Goal: Share content: Share content

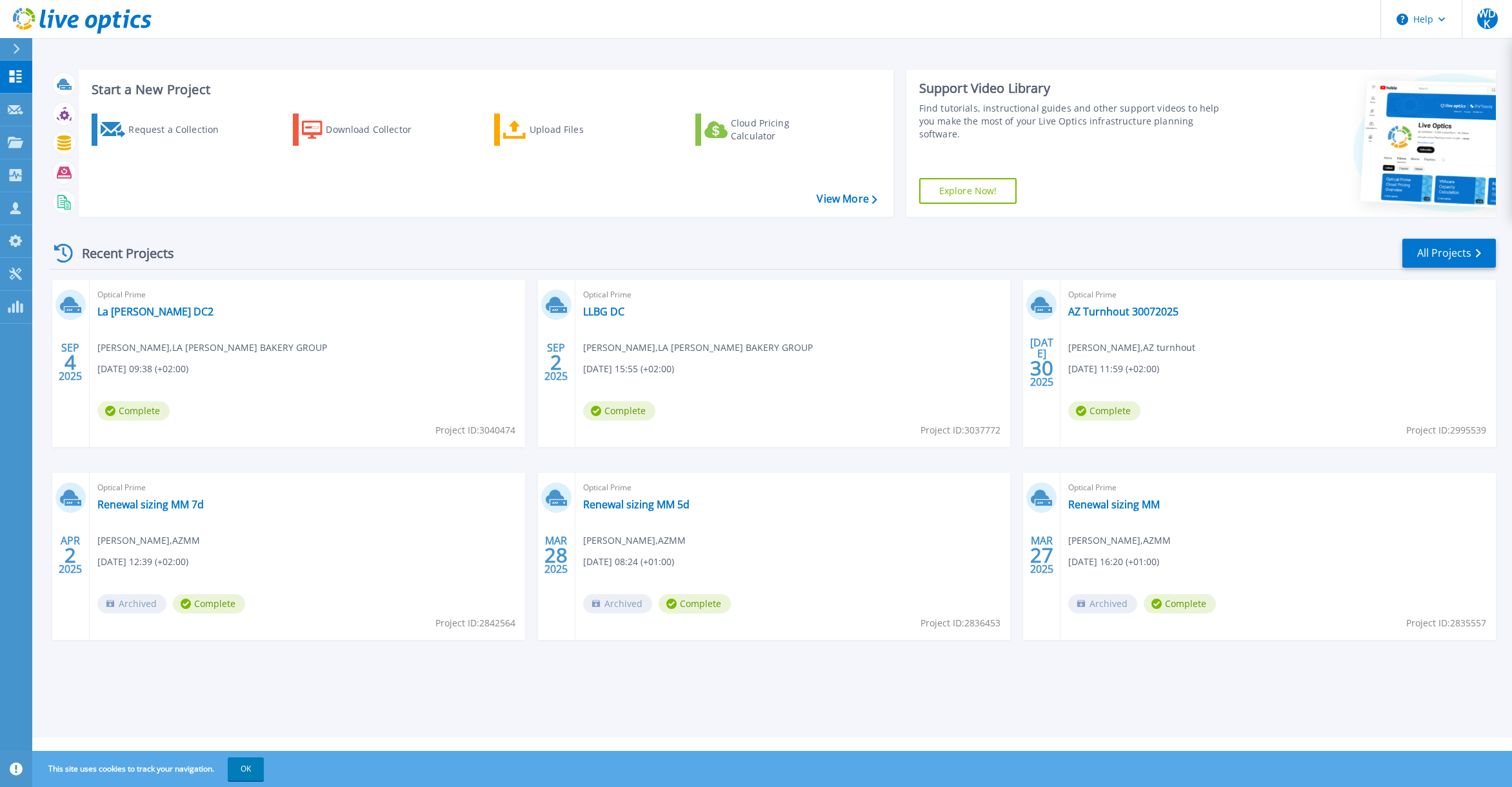
click at [977, 430] on span "Project ID: 3037772" at bounding box center [960, 430] width 80 height 14
copy span "3037772"
click at [609, 312] on link "LLBG DC" at bounding box center [603, 311] width 41 height 13
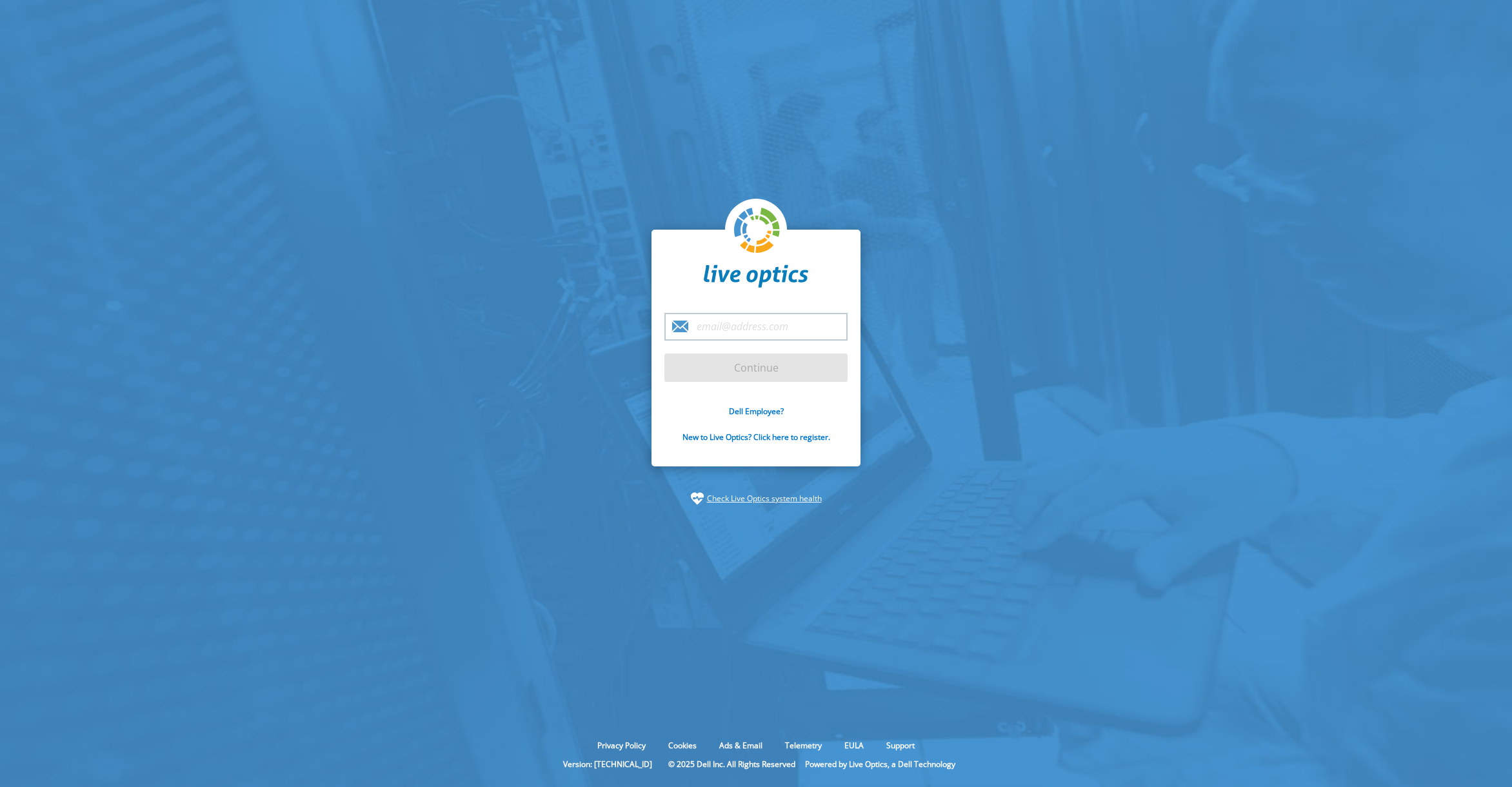
type input "[EMAIL_ADDRESS][PERSON_NAME][DOMAIN_NAME]"
click at [756, 368] on input "Continue" at bounding box center [756, 367] width 183 height 28
click at [764, 378] on input "Continue" at bounding box center [756, 367] width 183 height 28
click at [729, 368] on input "Continue" at bounding box center [756, 367] width 183 height 28
click at [751, 363] on input "Continue" at bounding box center [756, 367] width 183 height 28
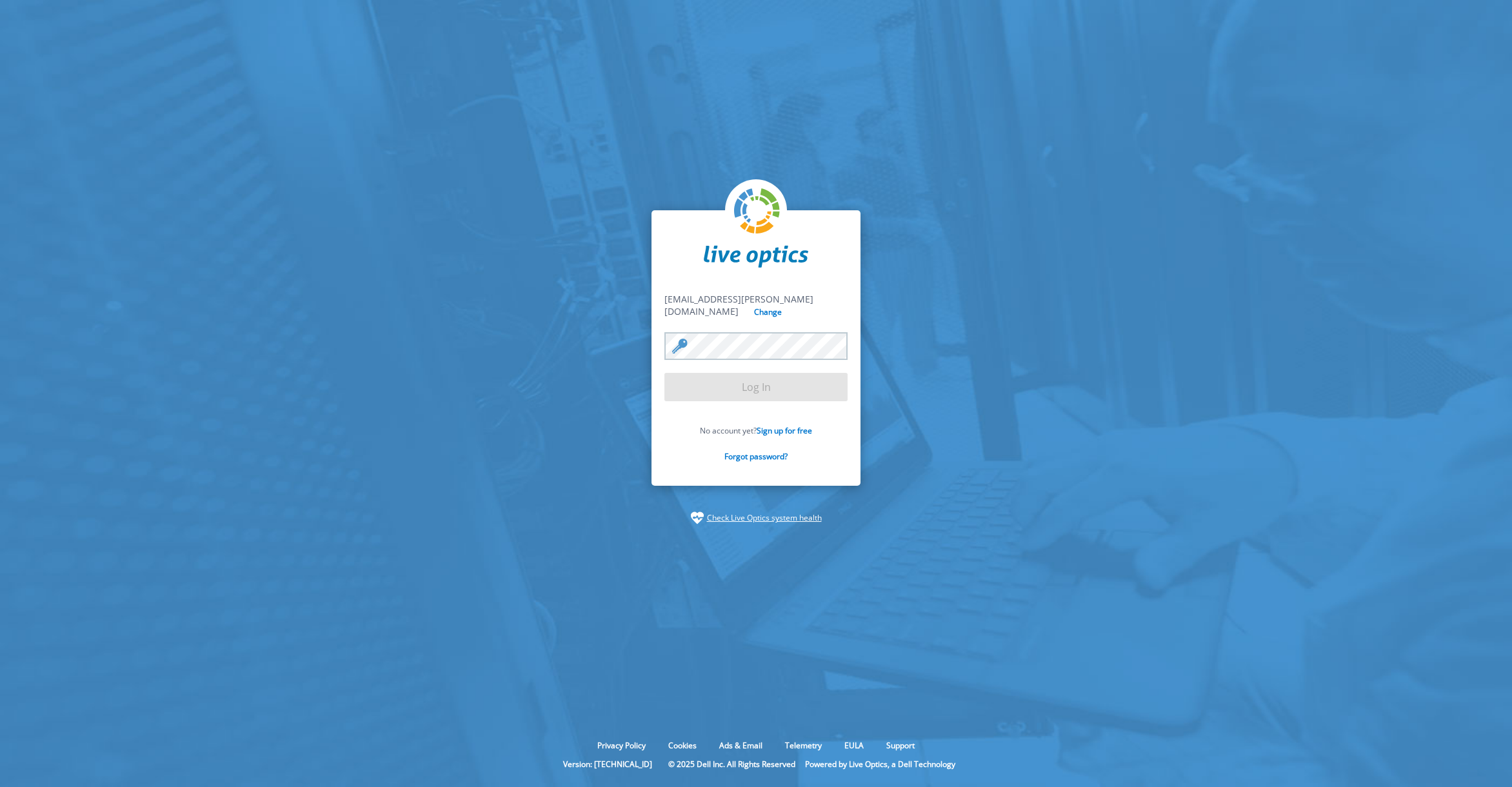
click at [756, 382] on input "Log In" at bounding box center [756, 386] width 183 height 28
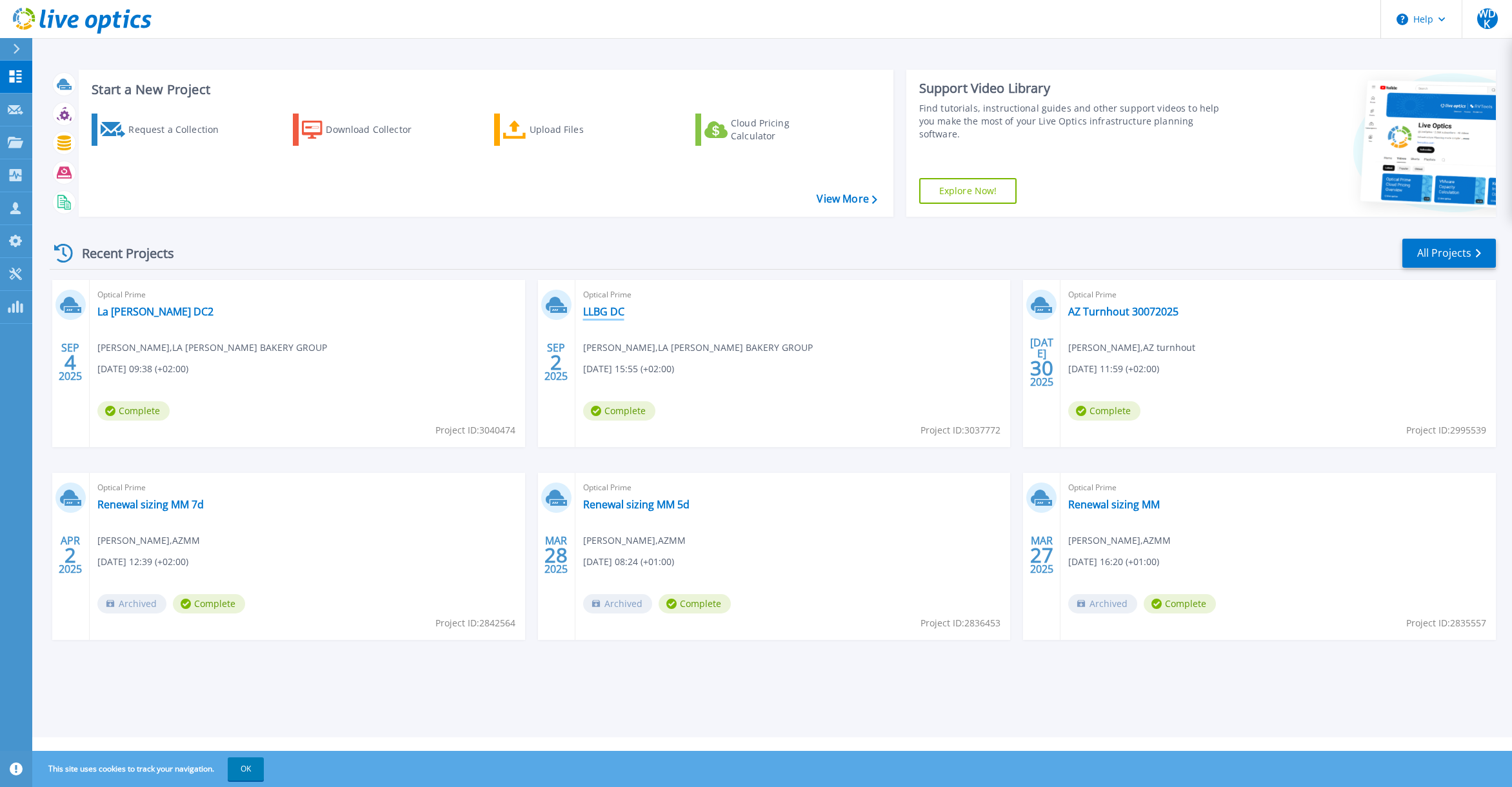
drag, startPoint x: 611, startPoint y: 325, endPoint x: 610, endPoint y: 315, distance: 10.0
click at [611, 324] on div "Optical Prime LLBG DC Leslie Beerens , LA LORRAINE BAKERY GROUP 09/02/2025, 15:…" at bounding box center [793, 364] width 435 height 167
click at [610, 314] on link "LLBG DC" at bounding box center [603, 311] width 41 height 13
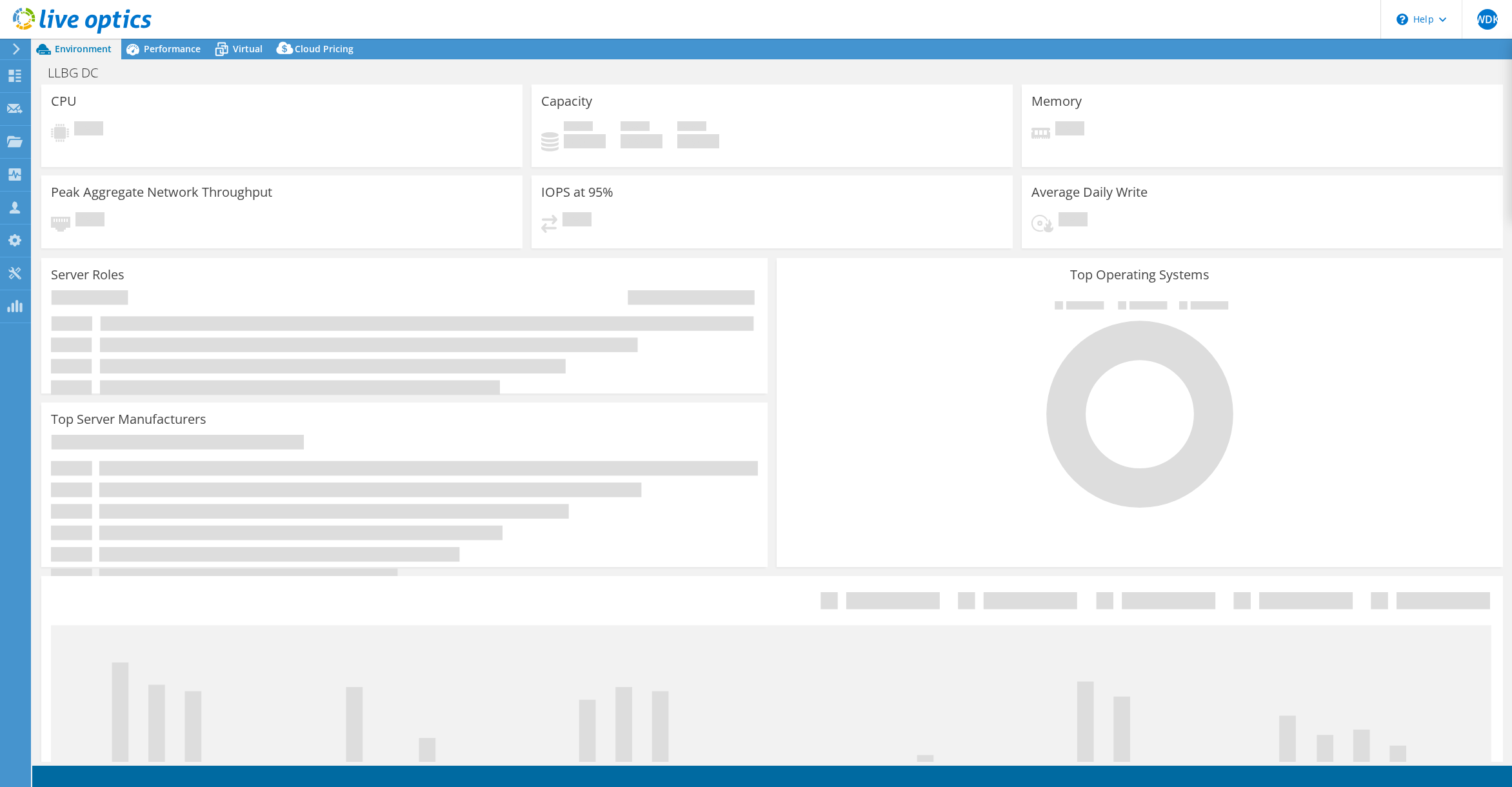
select select "USD"
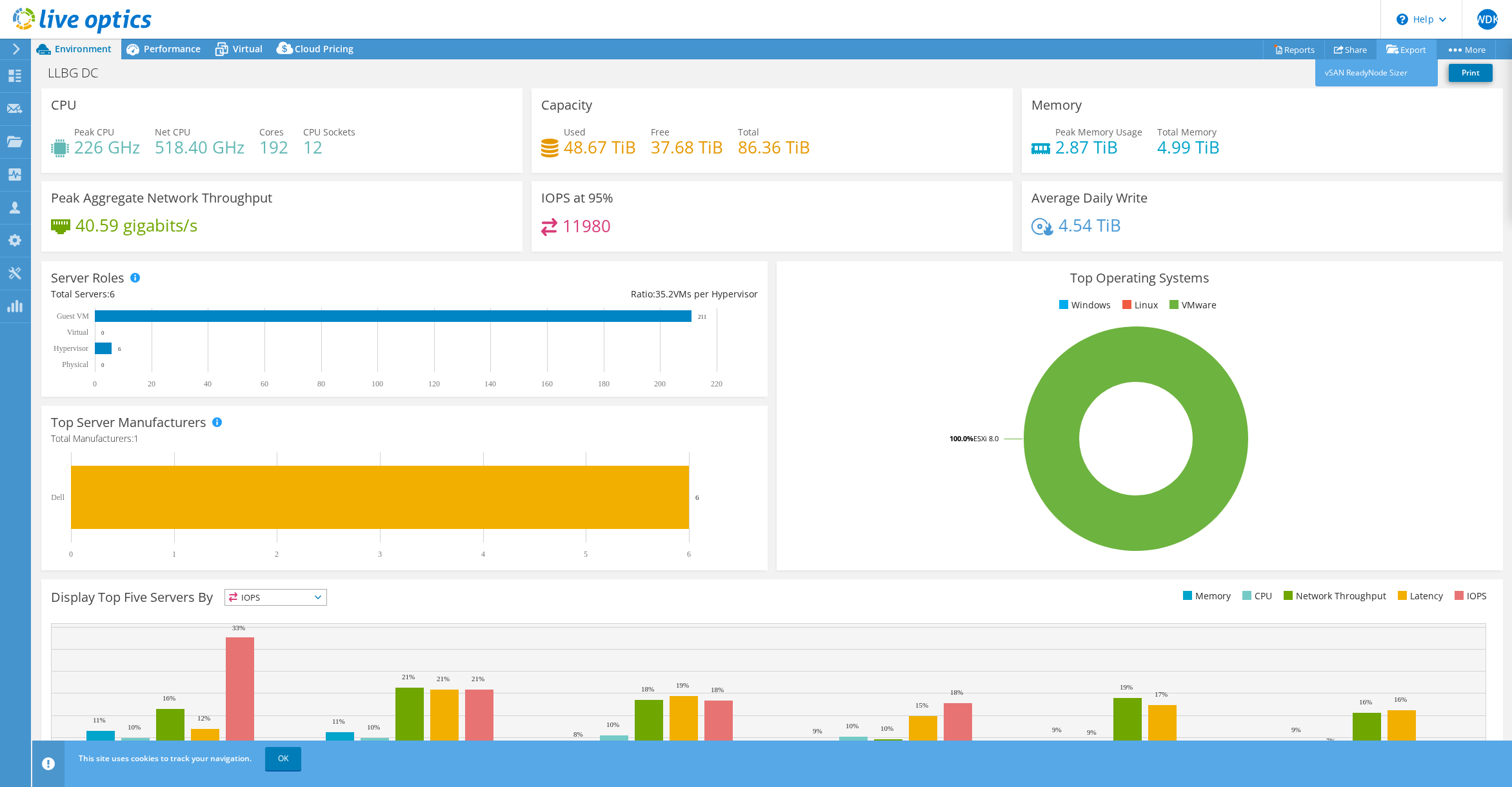
click at [1411, 46] on link "Export" at bounding box center [1406, 49] width 60 height 20
click at [1384, 76] on link "vSAN ReadyNode Sizer" at bounding box center [1375, 73] width 122 height 27
click at [1355, 54] on link "Share" at bounding box center [1350, 49] width 53 height 20
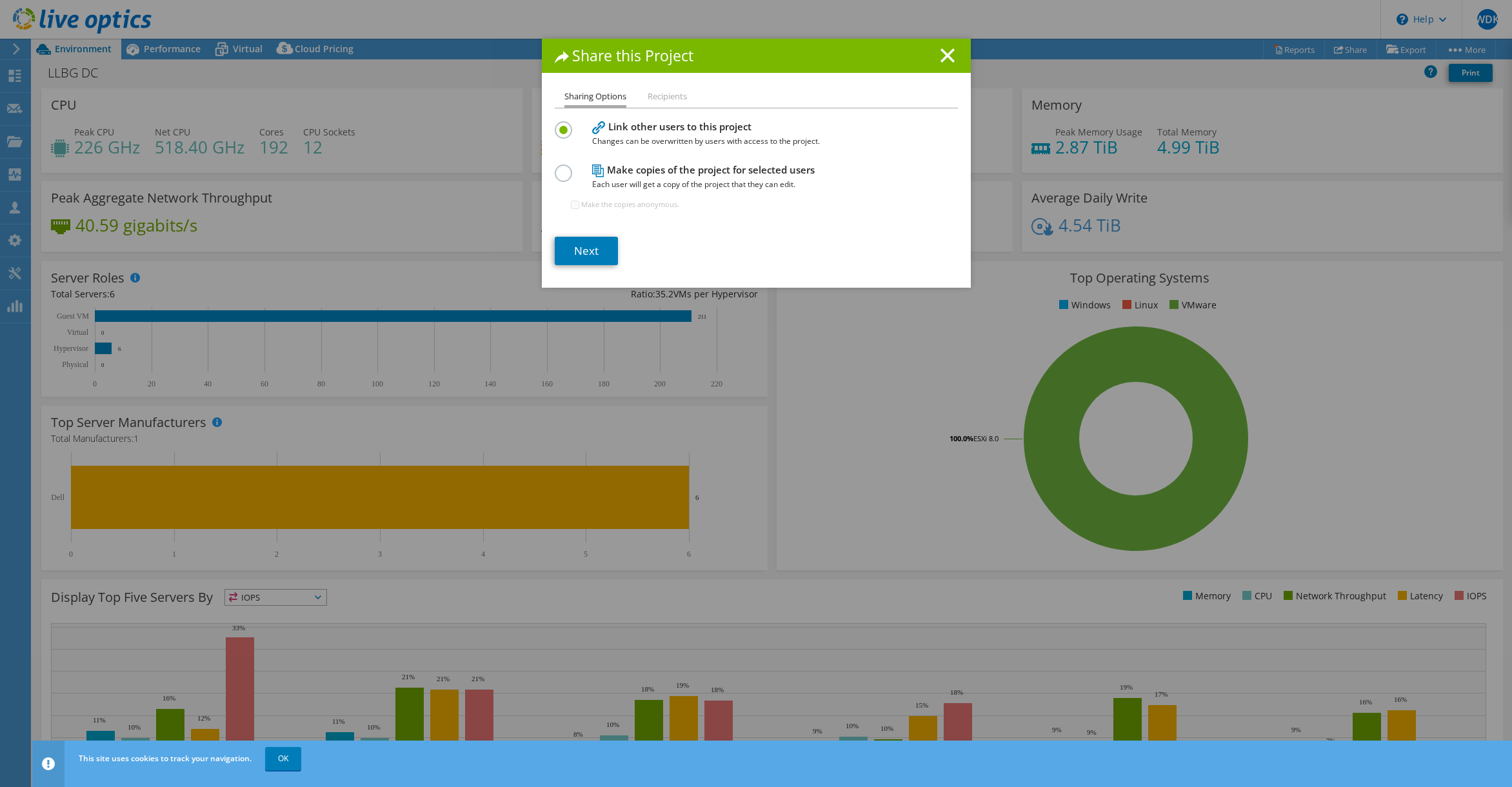
drag, startPoint x: 583, startPoint y: 247, endPoint x: 589, endPoint y: 244, distance: 6.7
click at [583, 247] on link "Next" at bounding box center [586, 250] width 64 height 28
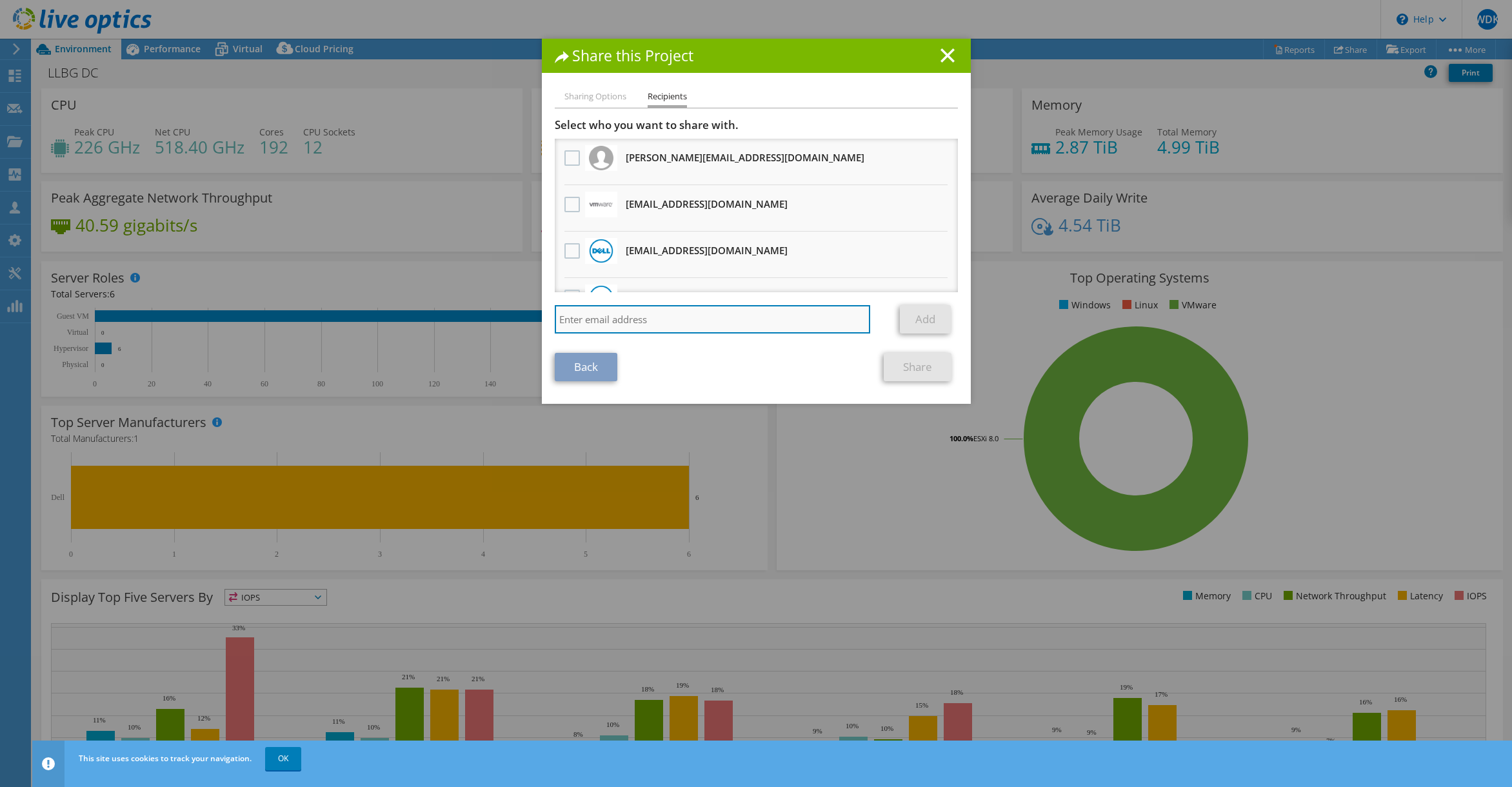
click at [619, 320] on input "search" at bounding box center [712, 318] width 316 height 28
paste input "vcf-sizer-liveoptics.PDL@broadcom.com"
type input "vcf-sizer-liveoptics.PDL@broadcom.com"
click at [931, 325] on link "Add" at bounding box center [925, 318] width 51 height 28
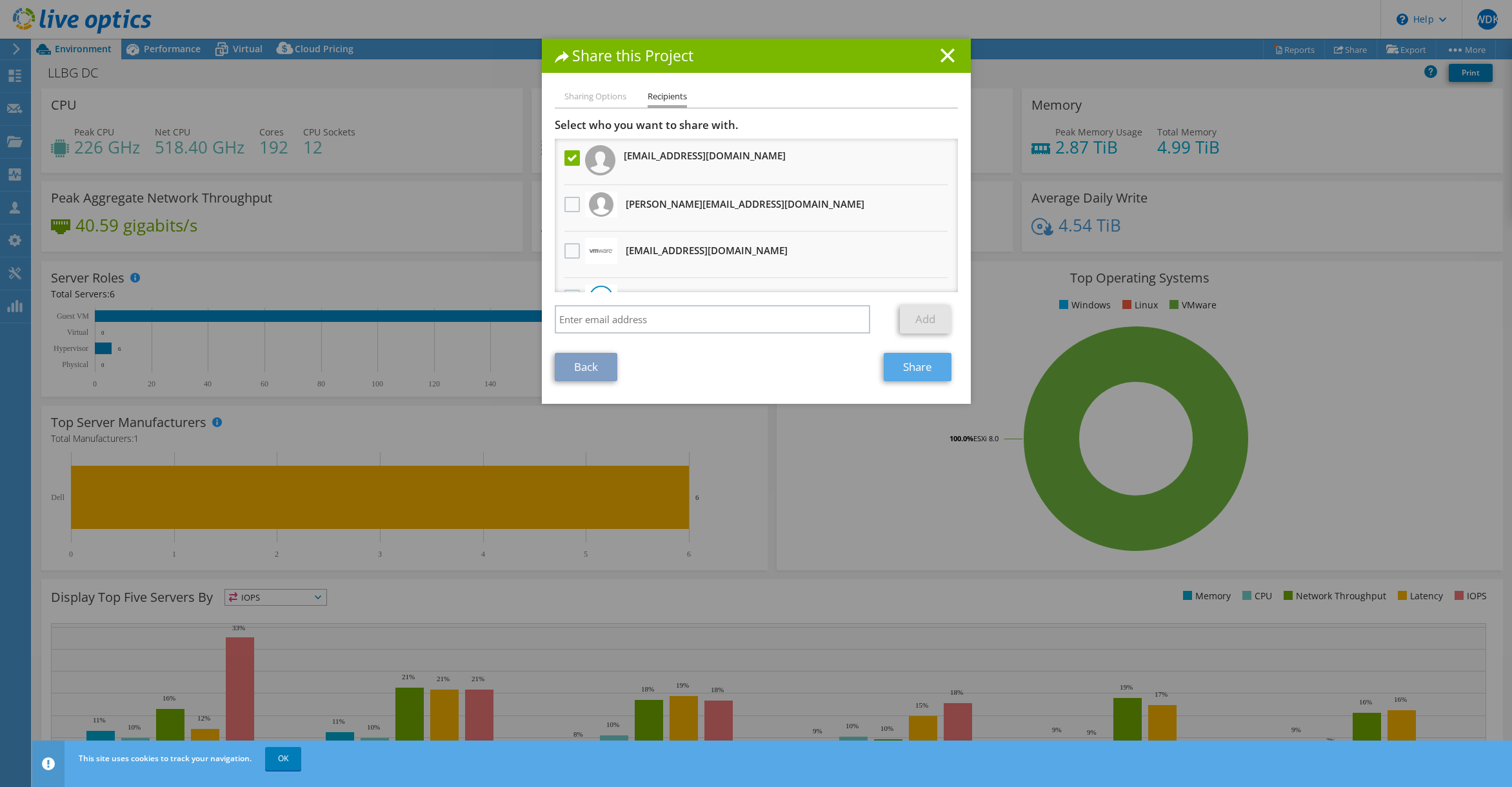
click at [909, 370] on link "Share" at bounding box center [917, 367] width 67 height 28
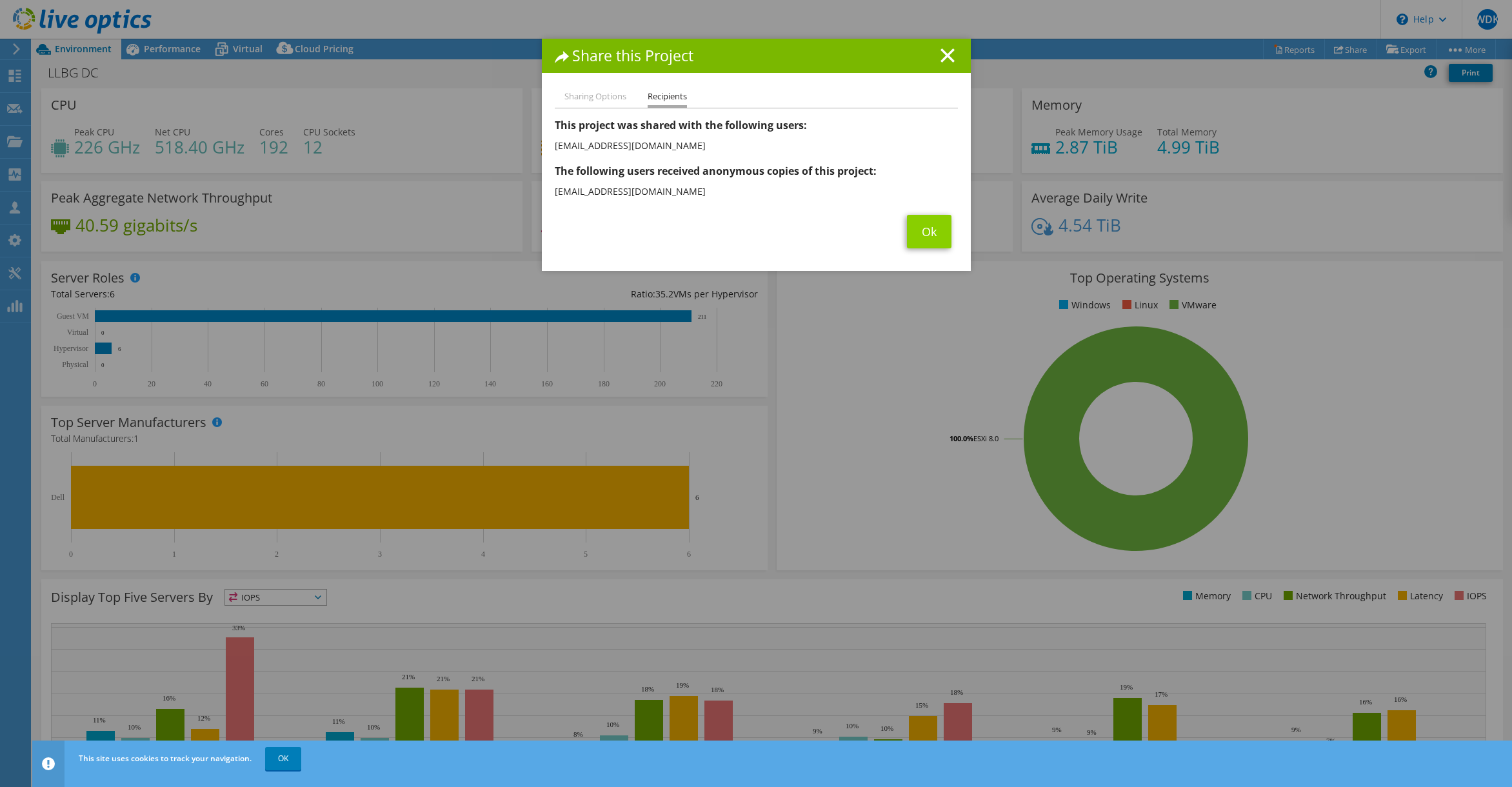
click at [920, 226] on link "Ok" at bounding box center [929, 231] width 44 height 34
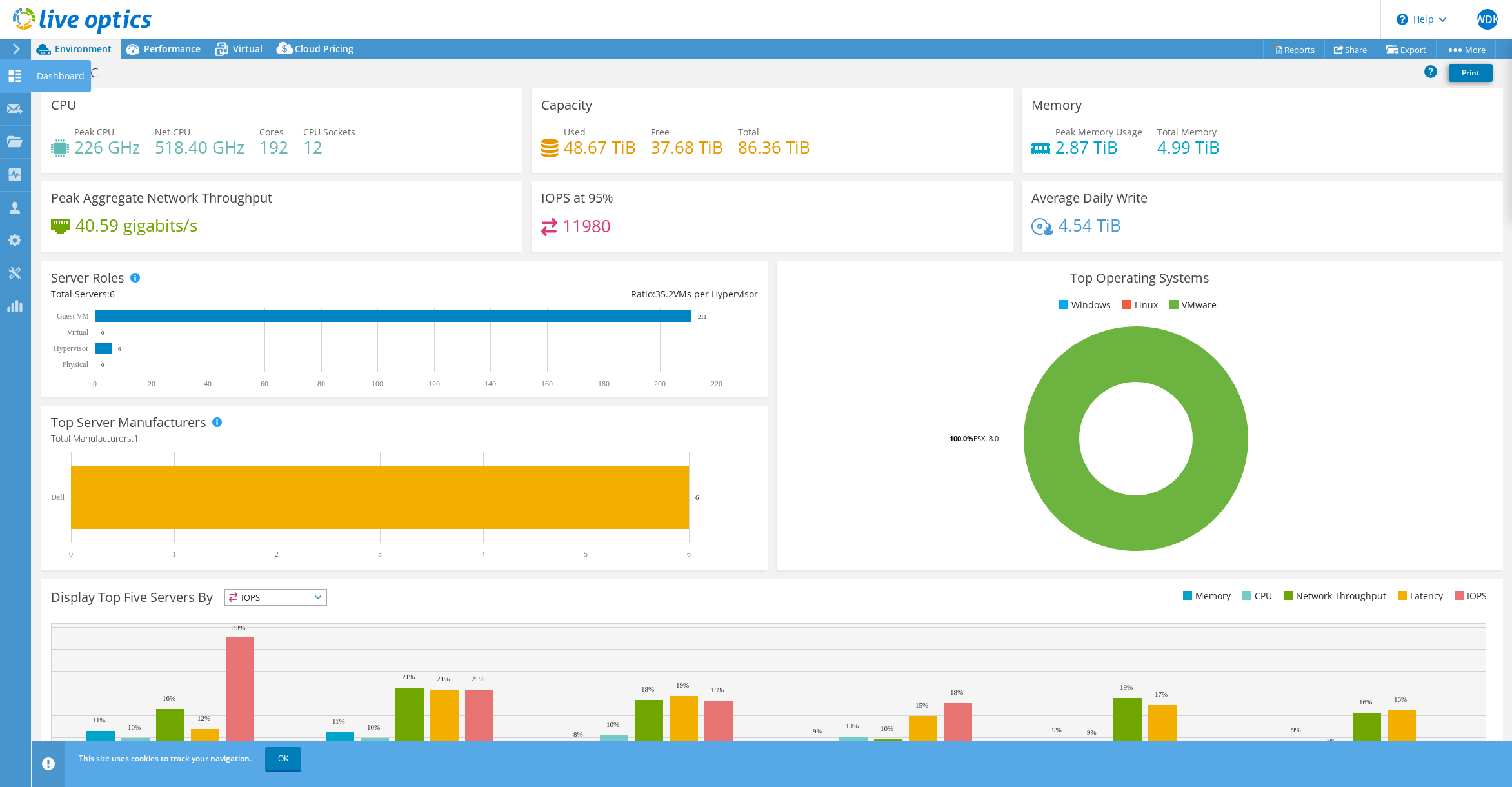
click at [18, 70] on use at bounding box center [14, 75] width 13 height 13
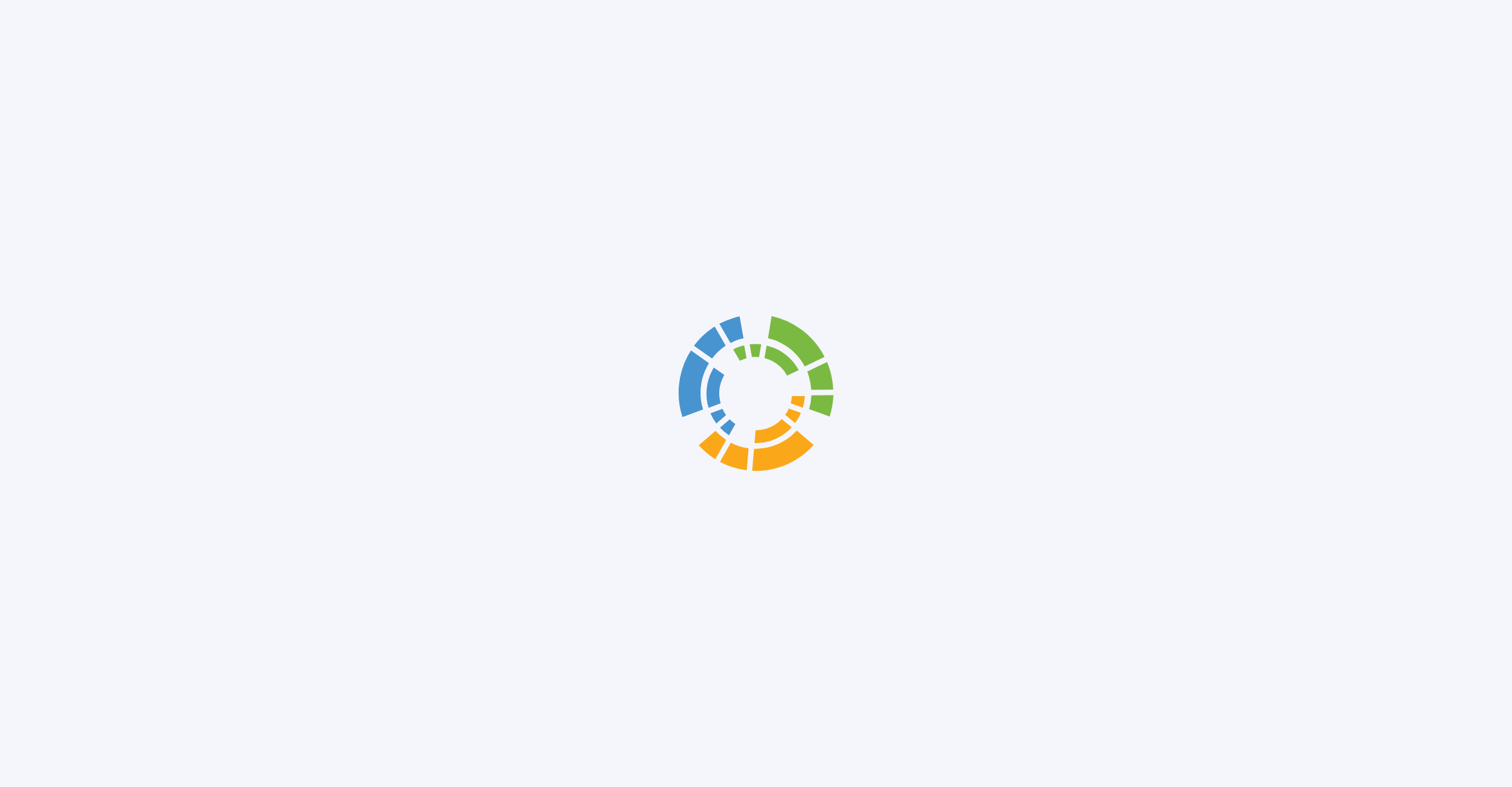
click at [53, 79] on div at bounding box center [756, 394] width 1512 height 787
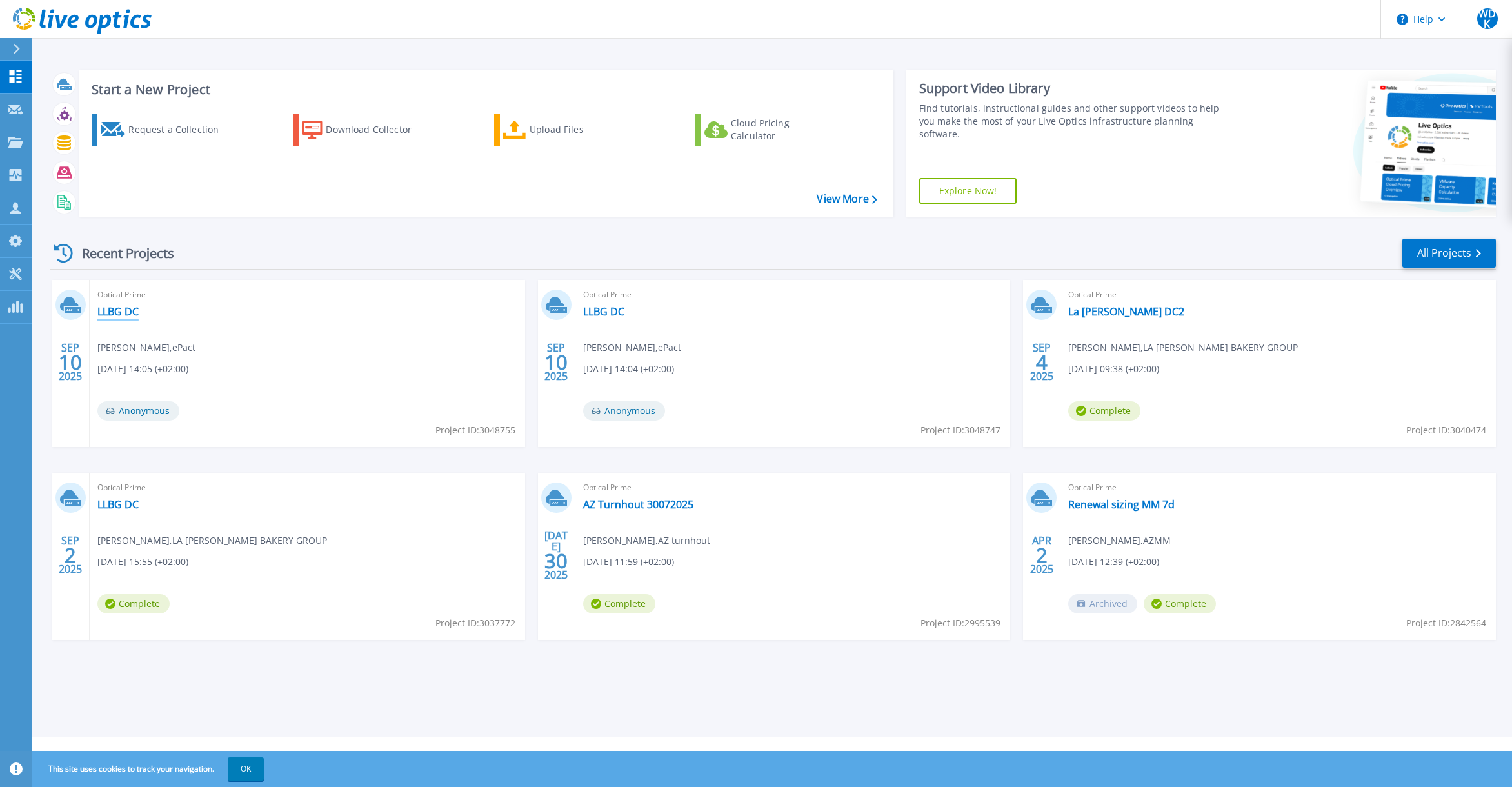
click at [124, 312] on link "LLBG DC" at bounding box center [117, 311] width 41 height 13
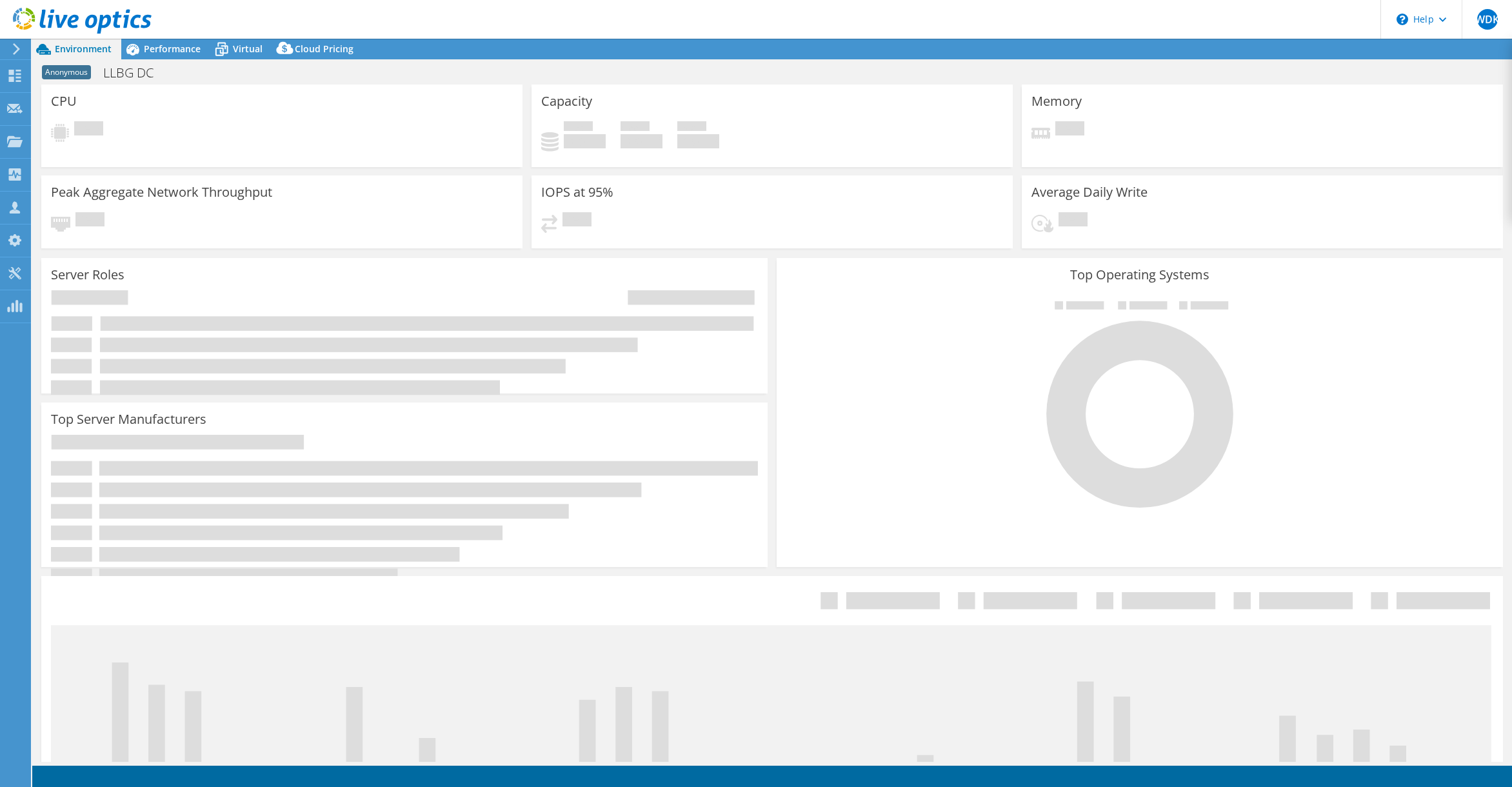
select select "USD"
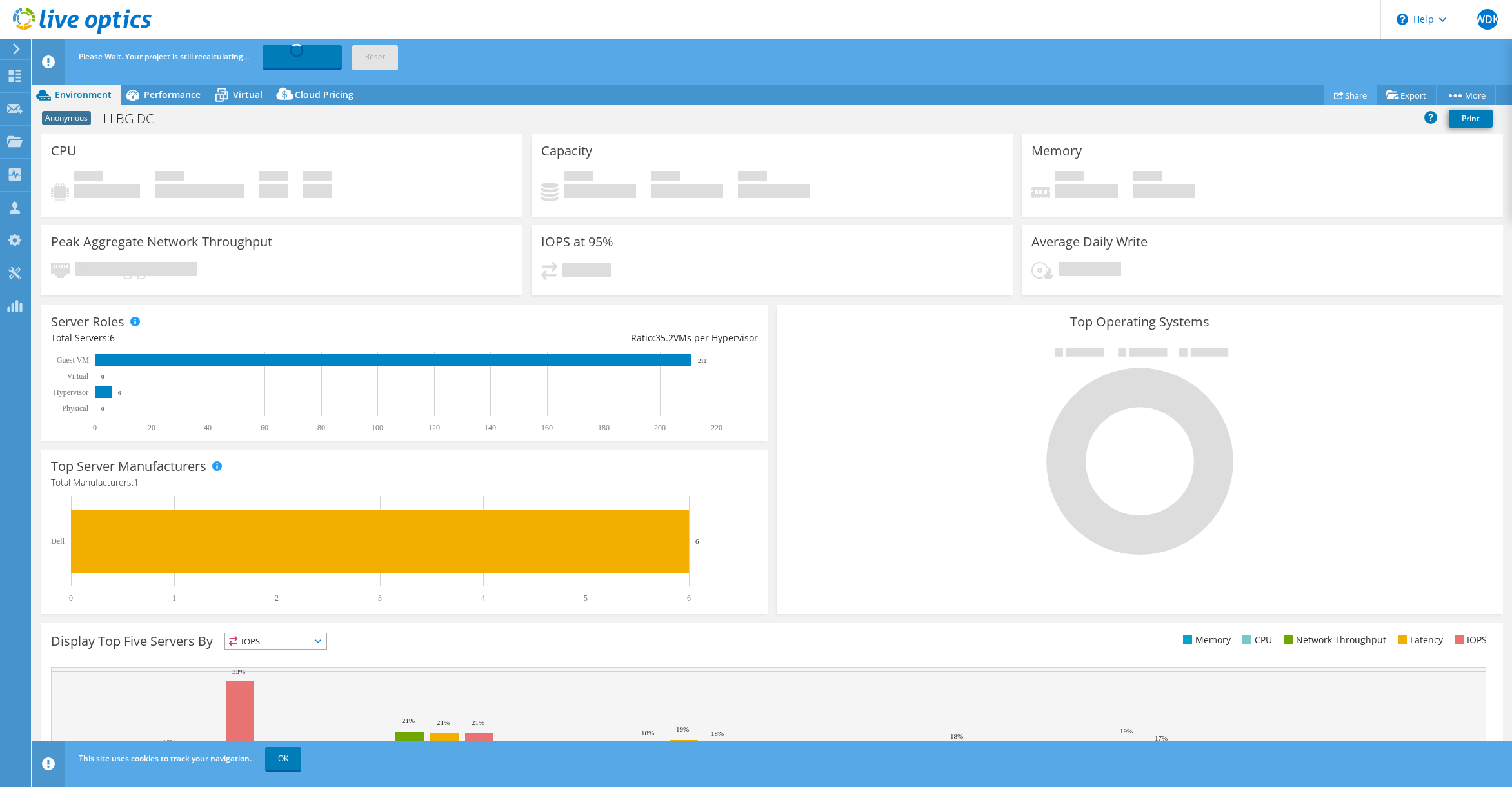
click at [1360, 92] on link "Share" at bounding box center [1350, 94] width 54 height 20
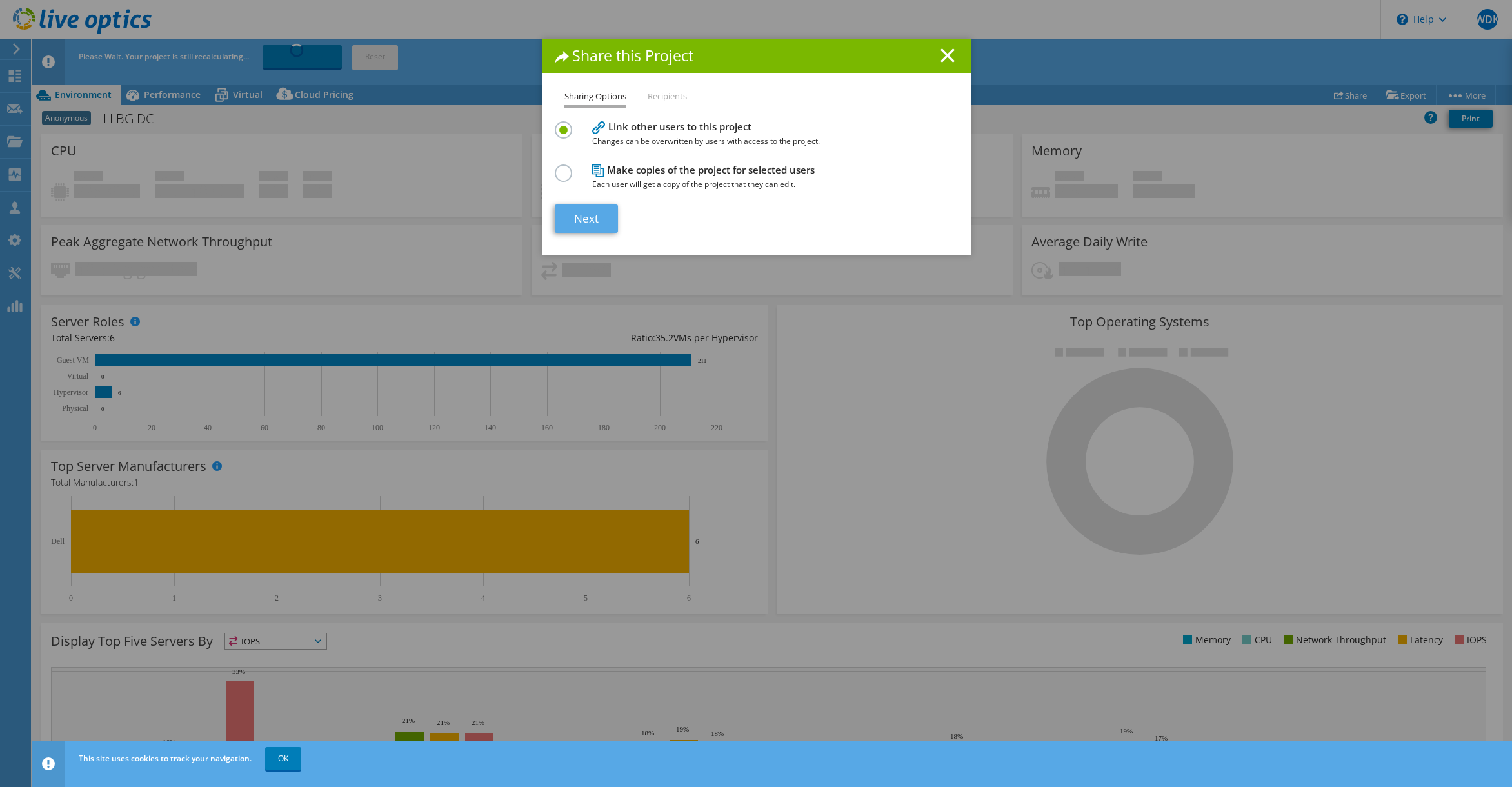
click at [582, 214] on link "Next" at bounding box center [586, 217] width 64 height 28
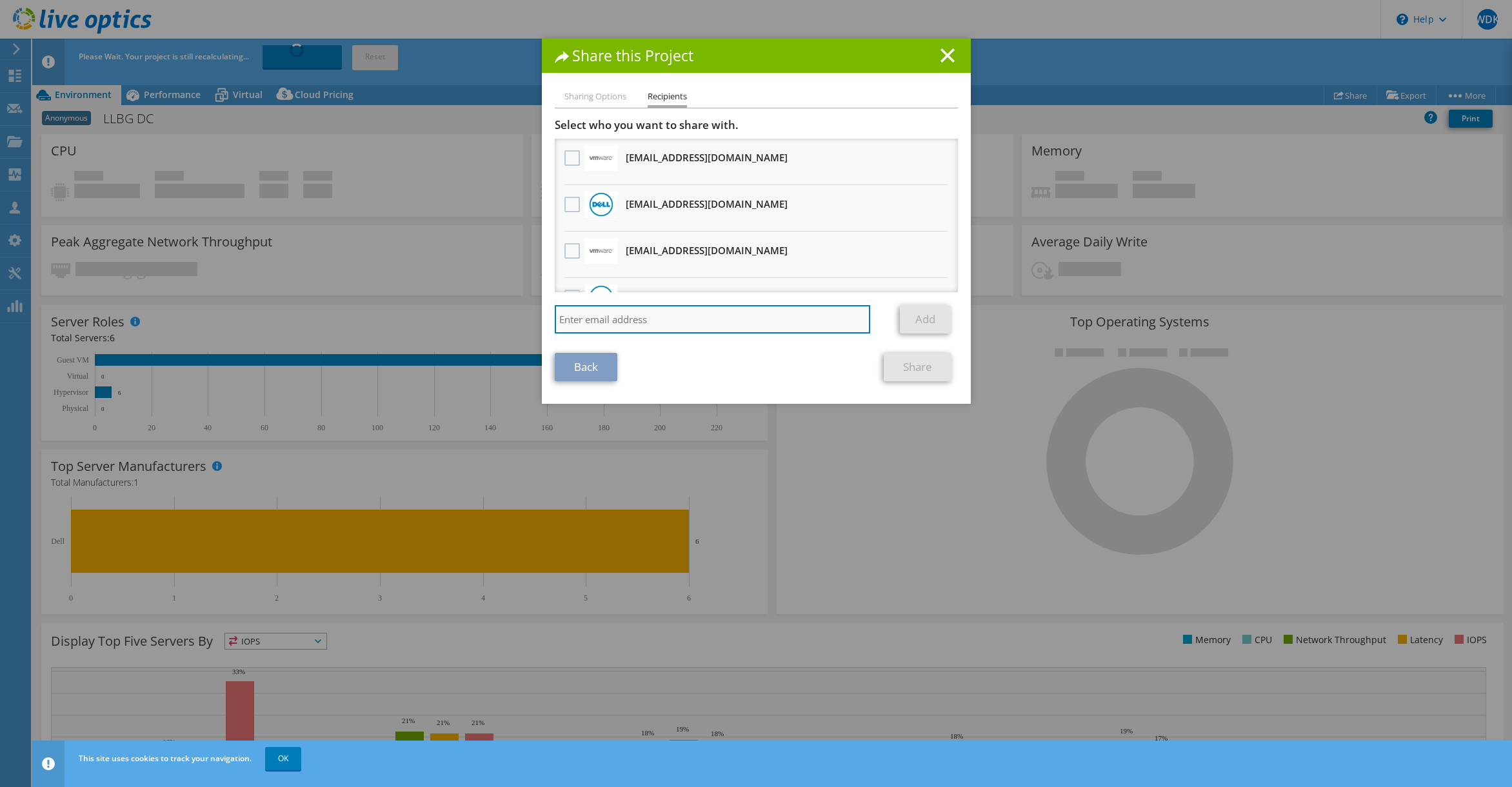
click at [617, 314] on input "search" at bounding box center [712, 318] width 316 height 28
paste input "vcf-sizer-liveoptics.PDL@broadcom.com"
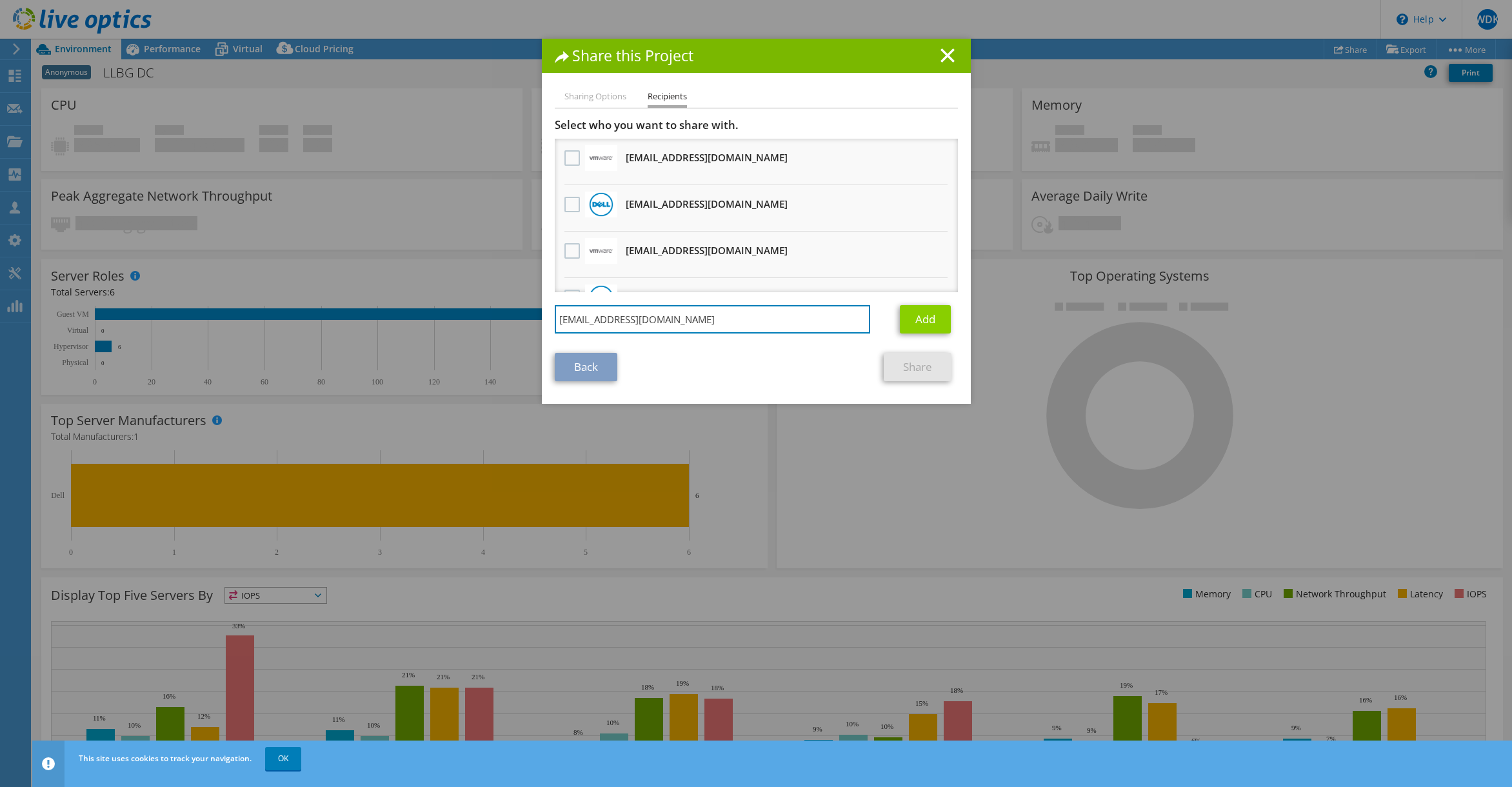
type input "vcf-sizer-liveoptics.PDL@broadcom.com"
click at [947, 317] on link "Add" at bounding box center [925, 318] width 51 height 28
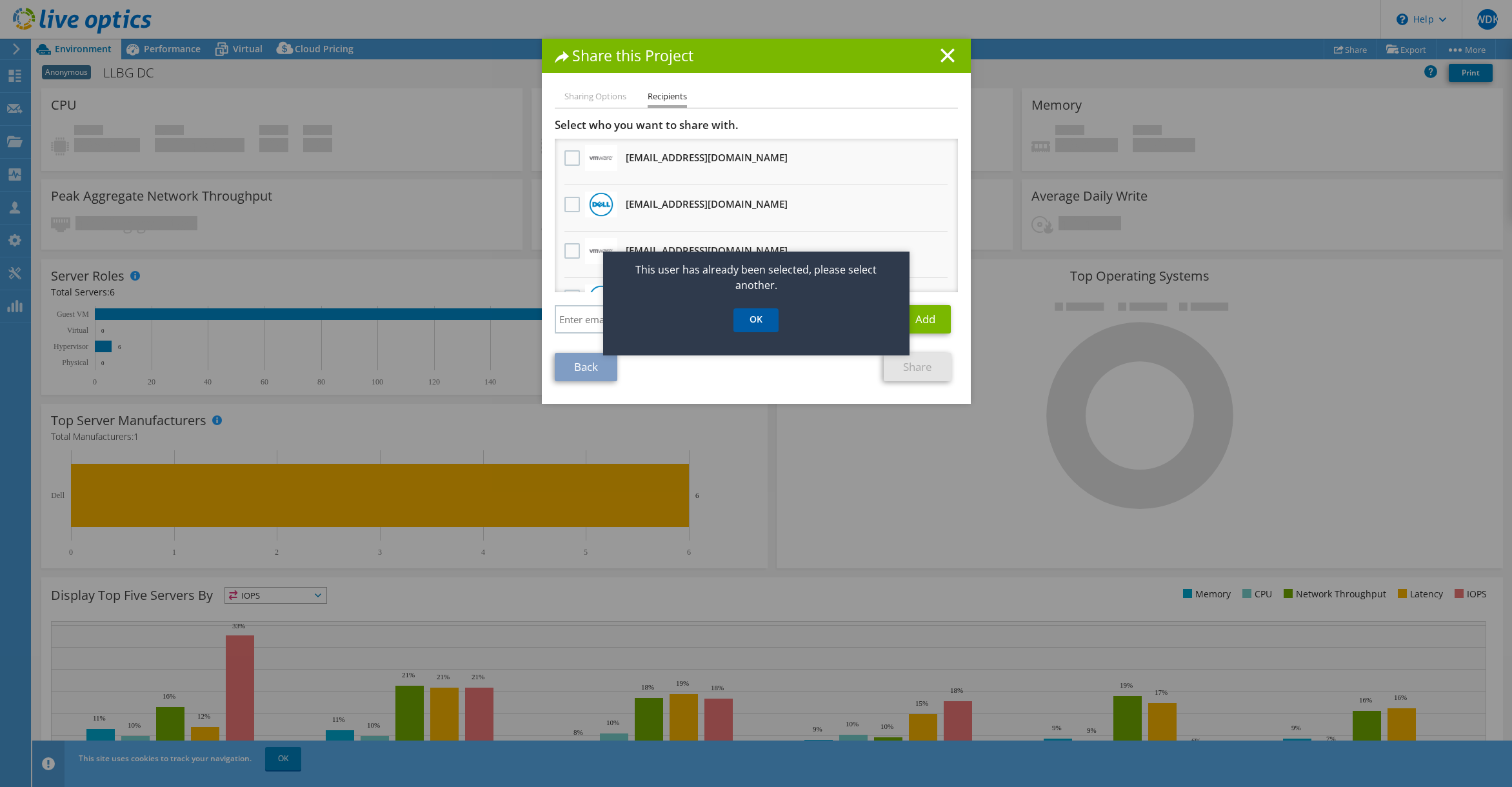
click at [764, 321] on link "OK" at bounding box center [756, 319] width 45 height 24
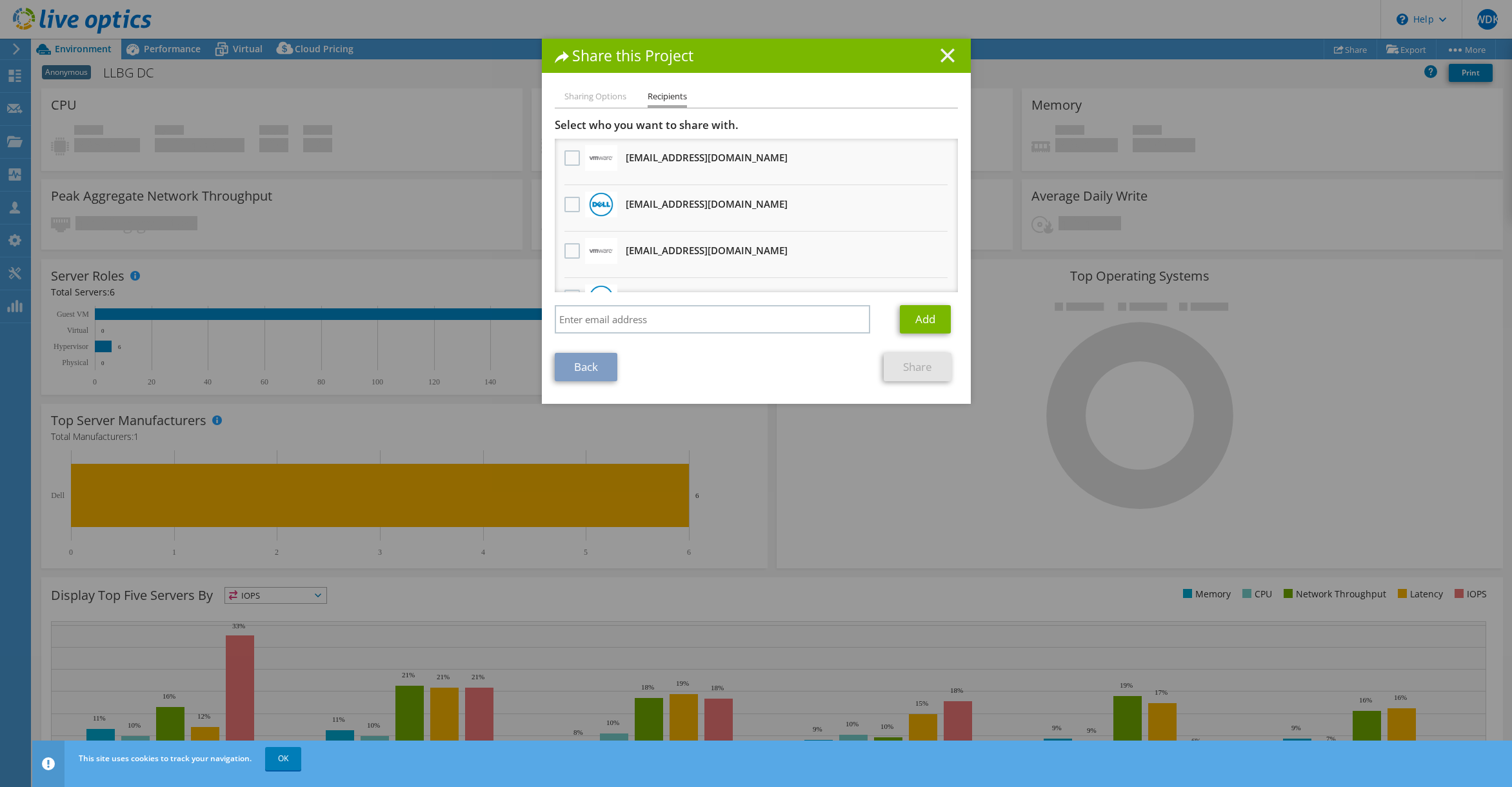
click at [956, 52] on h1 "Share this Project" at bounding box center [756, 55] width 403 height 14
click at [592, 371] on link "Back" at bounding box center [585, 367] width 63 height 28
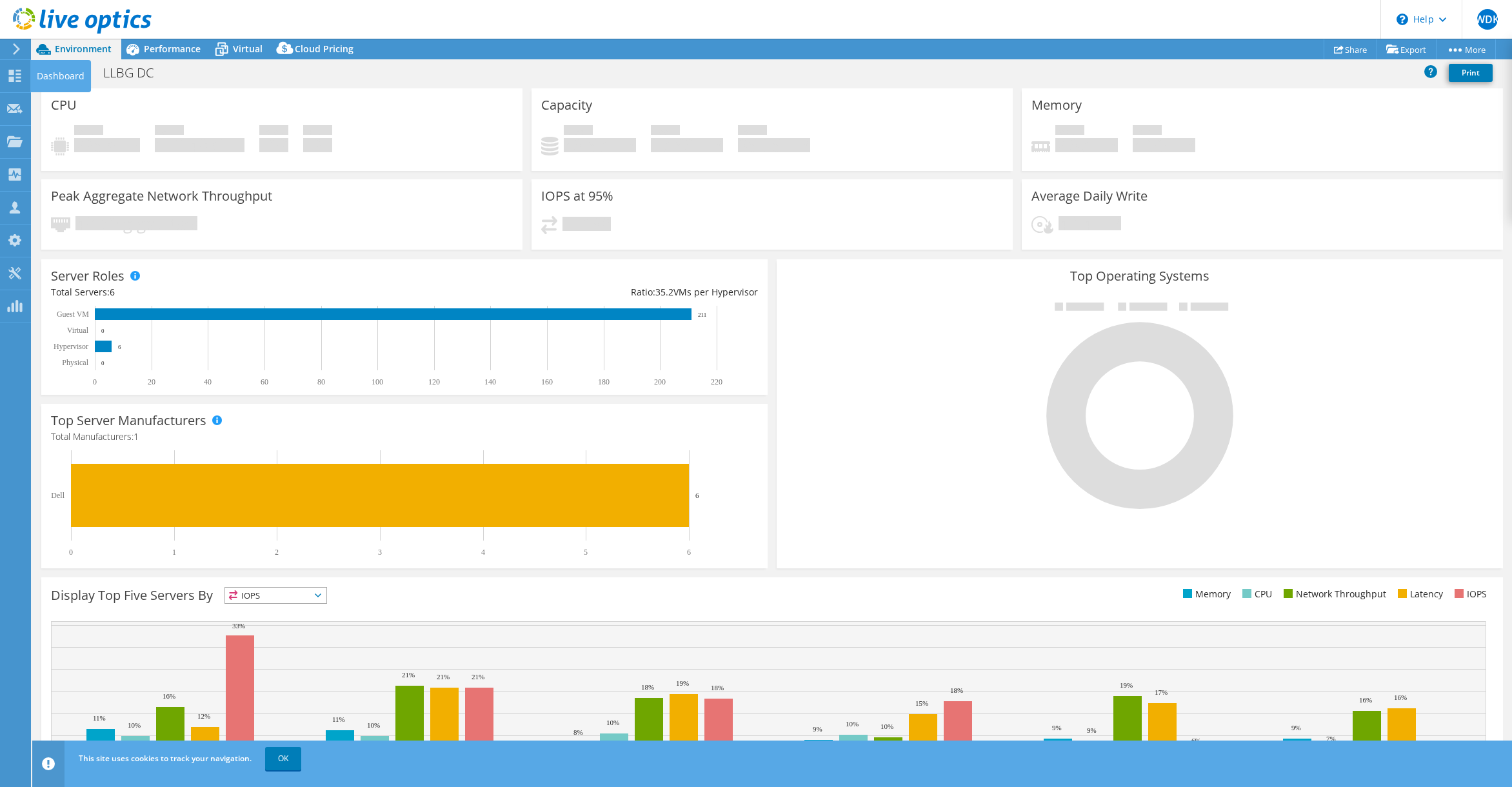
click at [17, 51] on use at bounding box center [15, 49] width 7 height 12
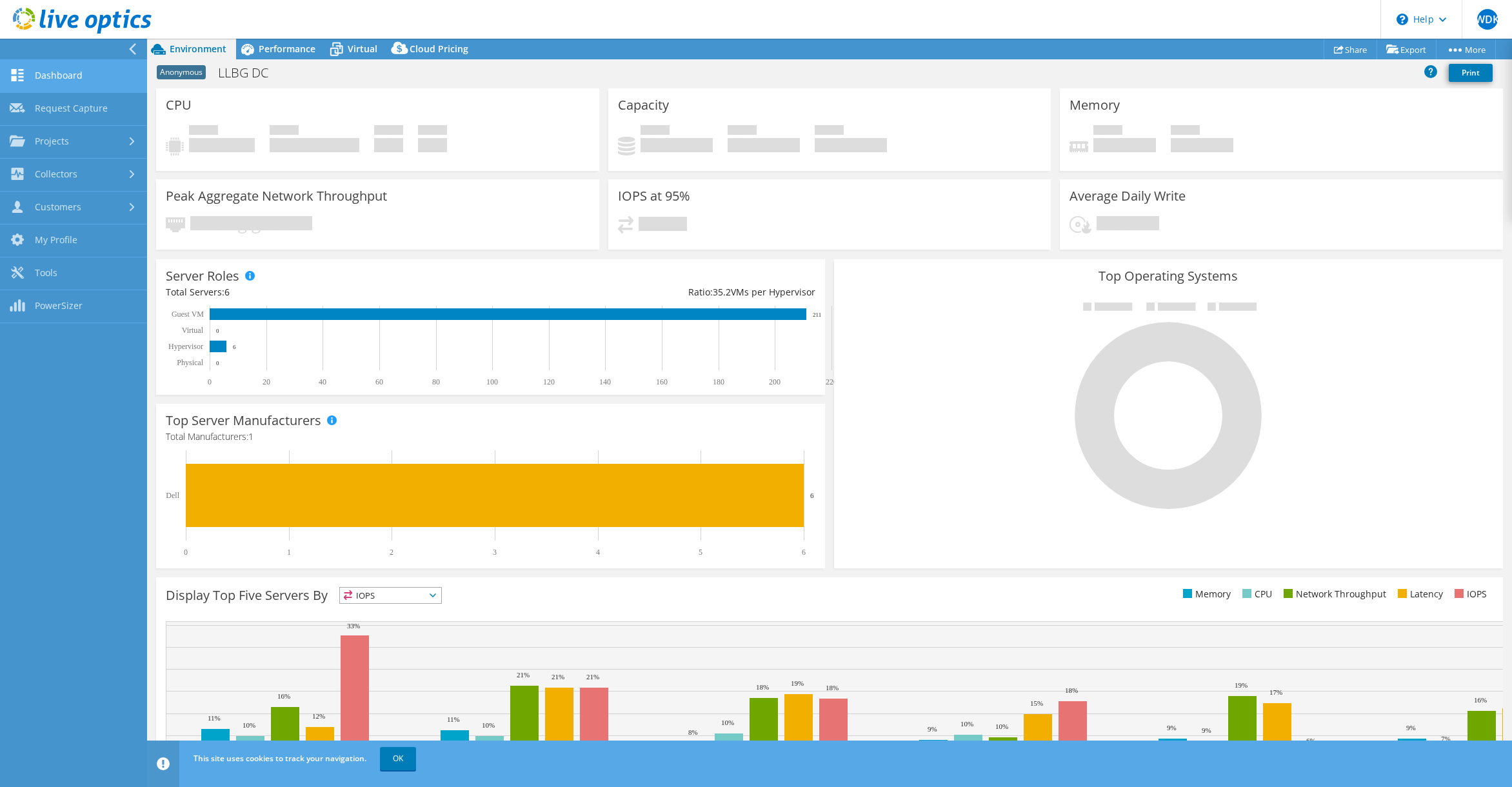
click at [30, 75] on link "Dashboard" at bounding box center [73, 76] width 147 height 33
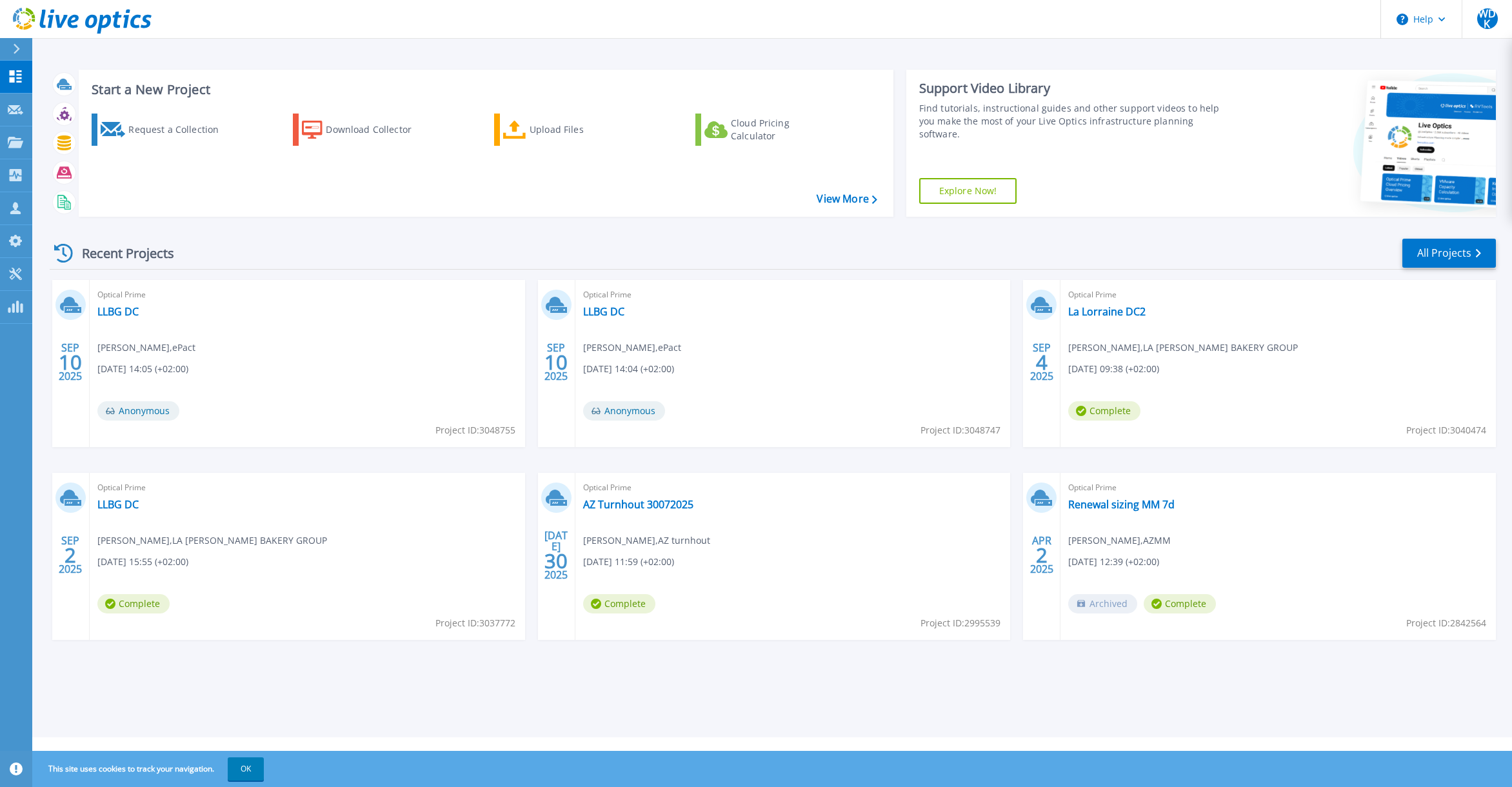
scroll to position [1, 0]
click at [978, 431] on span "Project ID: 3048747" at bounding box center [960, 430] width 80 height 14
copy span "3048747"
click at [497, 433] on span "Project ID: 3048755" at bounding box center [474, 430] width 80 height 14
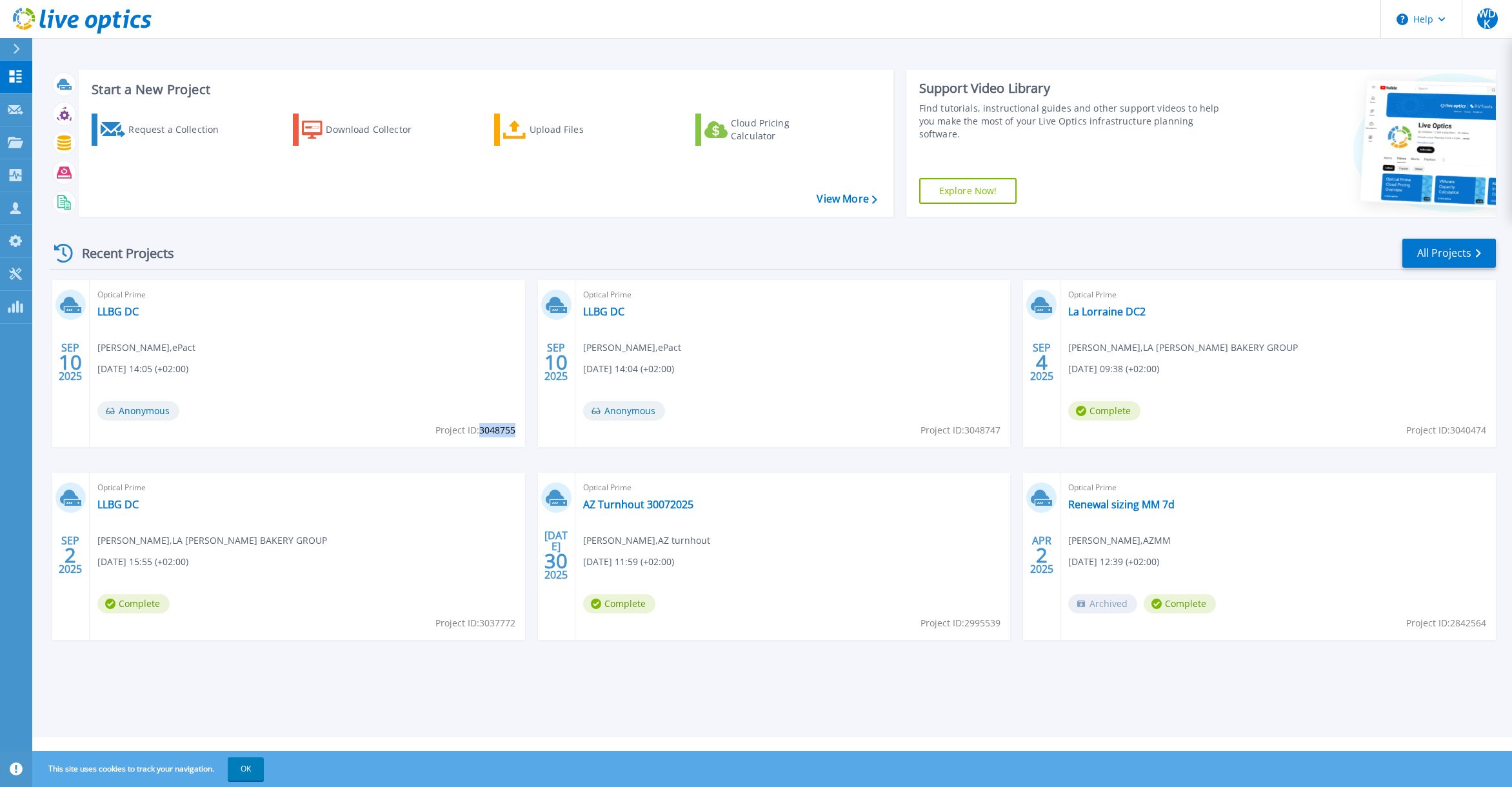
click at [497, 433] on span "Project ID: 3048755" at bounding box center [474, 430] width 80 height 14
drag, startPoint x: 431, startPoint y: 399, endPoint x: 418, endPoint y: 398, distance: 13.0
click at [431, 399] on div "Optical Prime LLBG DC [PERSON_NAME] , ePact [DATE] 14:05 (+02:00) Anonymous Pro…" at bounding box center [307, 364] width 435 height 167
click at [107, 309] on link "LLBG DC" at bounding box center [117, 311] width 41 height 13
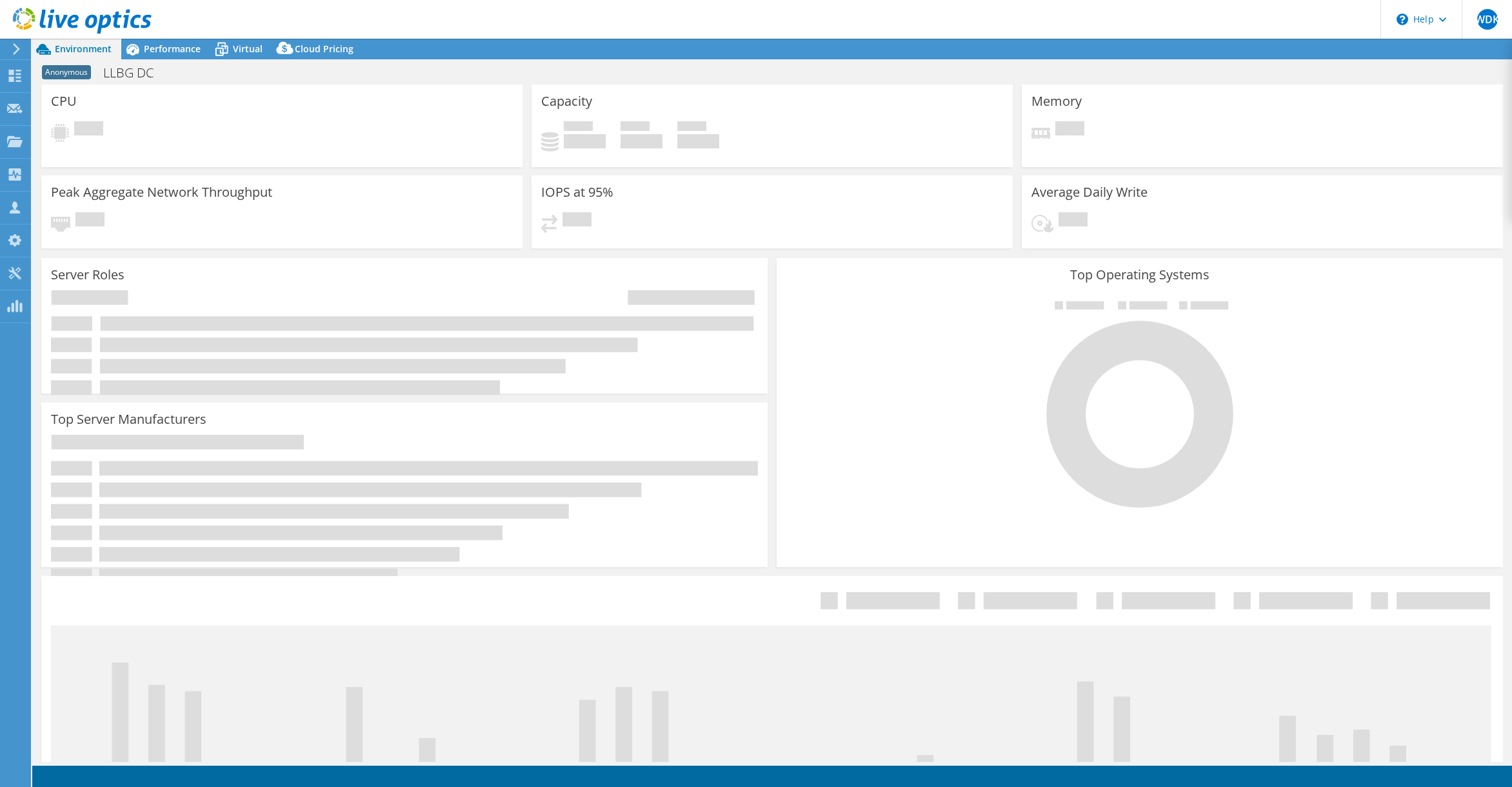
select select "USD"
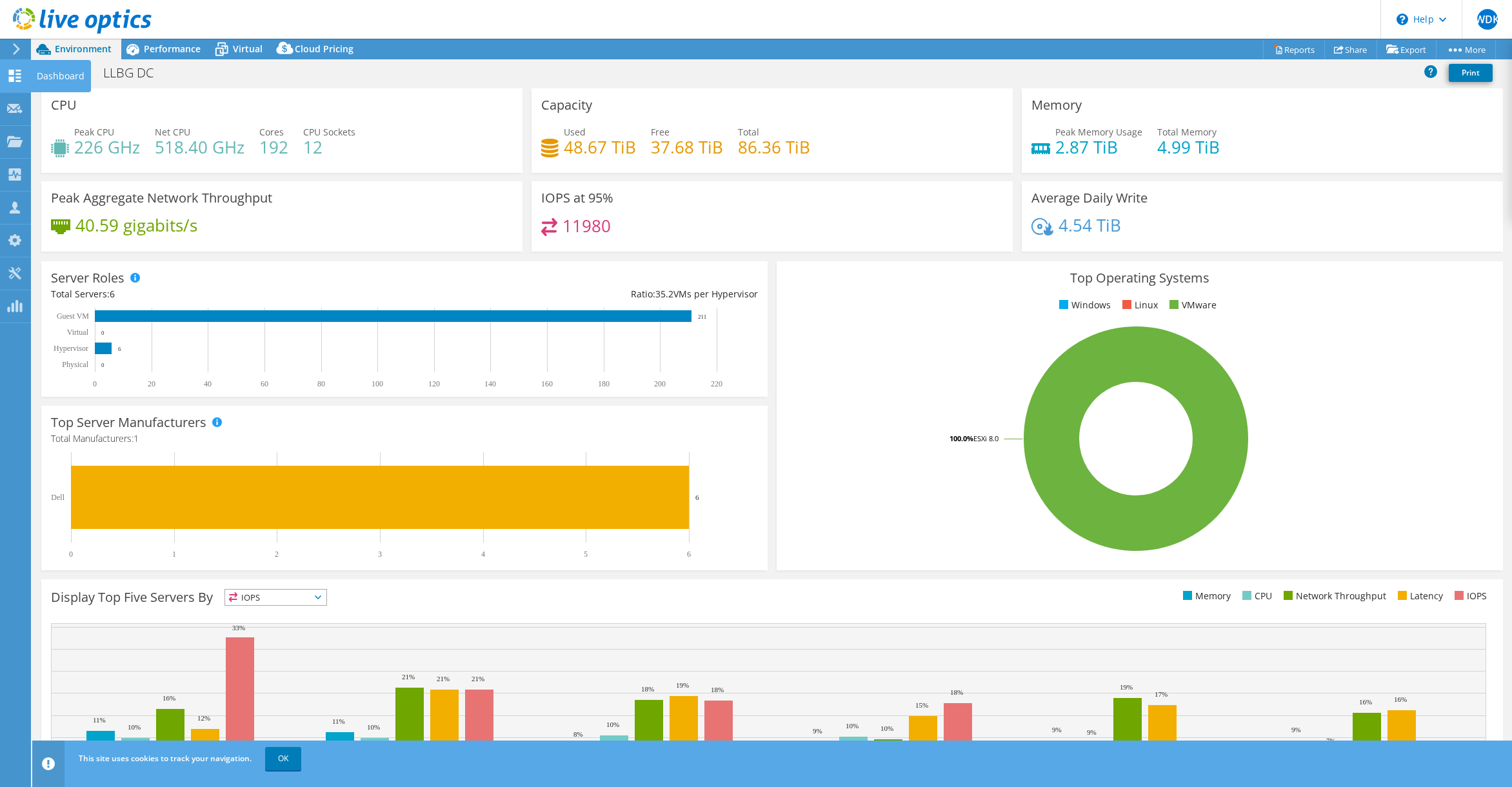
click at [17, 71] on use at bounding box center [14, 75] width 13 height 13
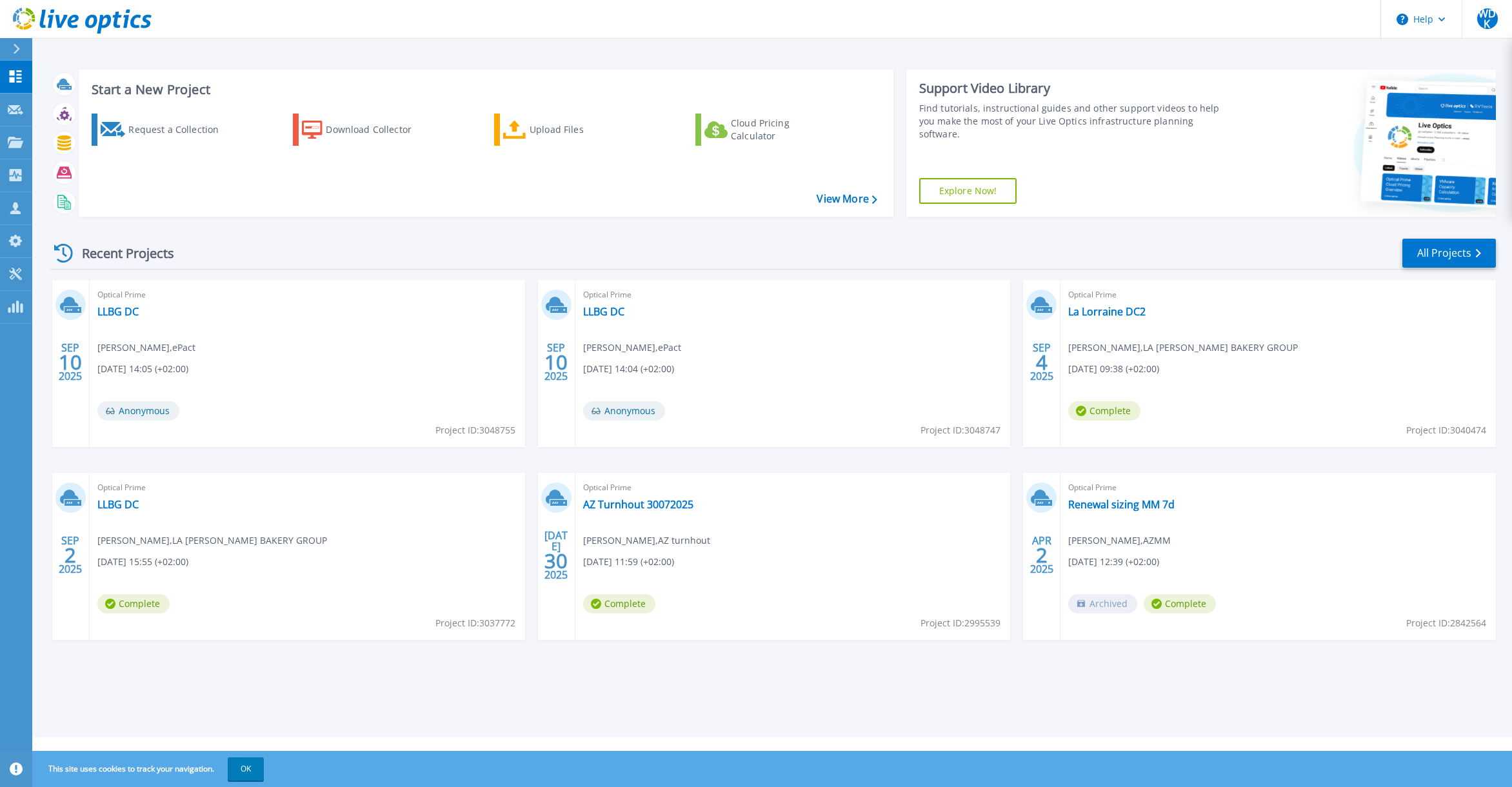
click at [507, 427] on span "Project ID: 3048755" at bounding box center [474, 430] width 80 height 14
click at [128, 315] on link "LLBG DC" at bounding box center [117, 311] width 41 height 13
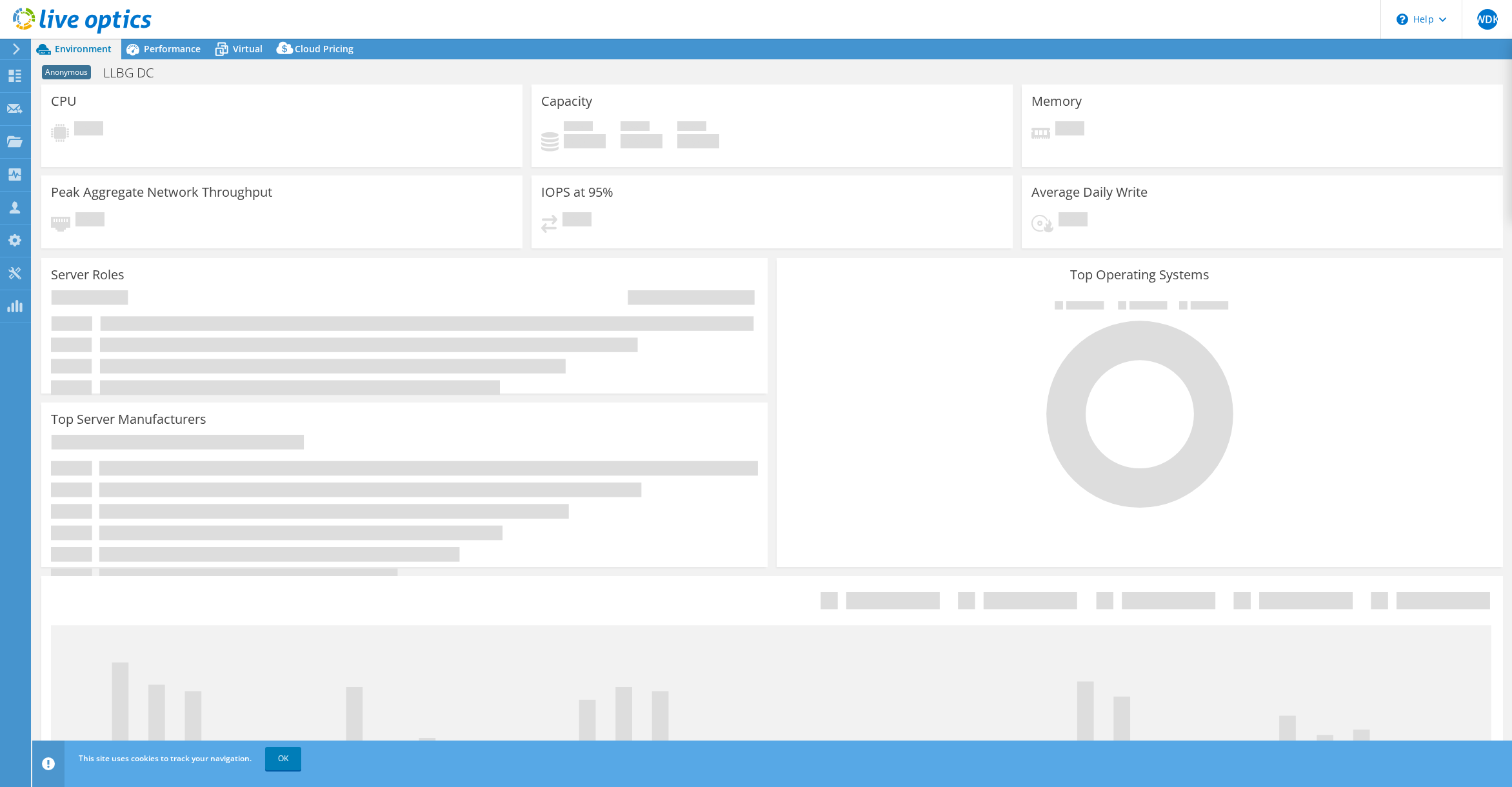
select select "USD"
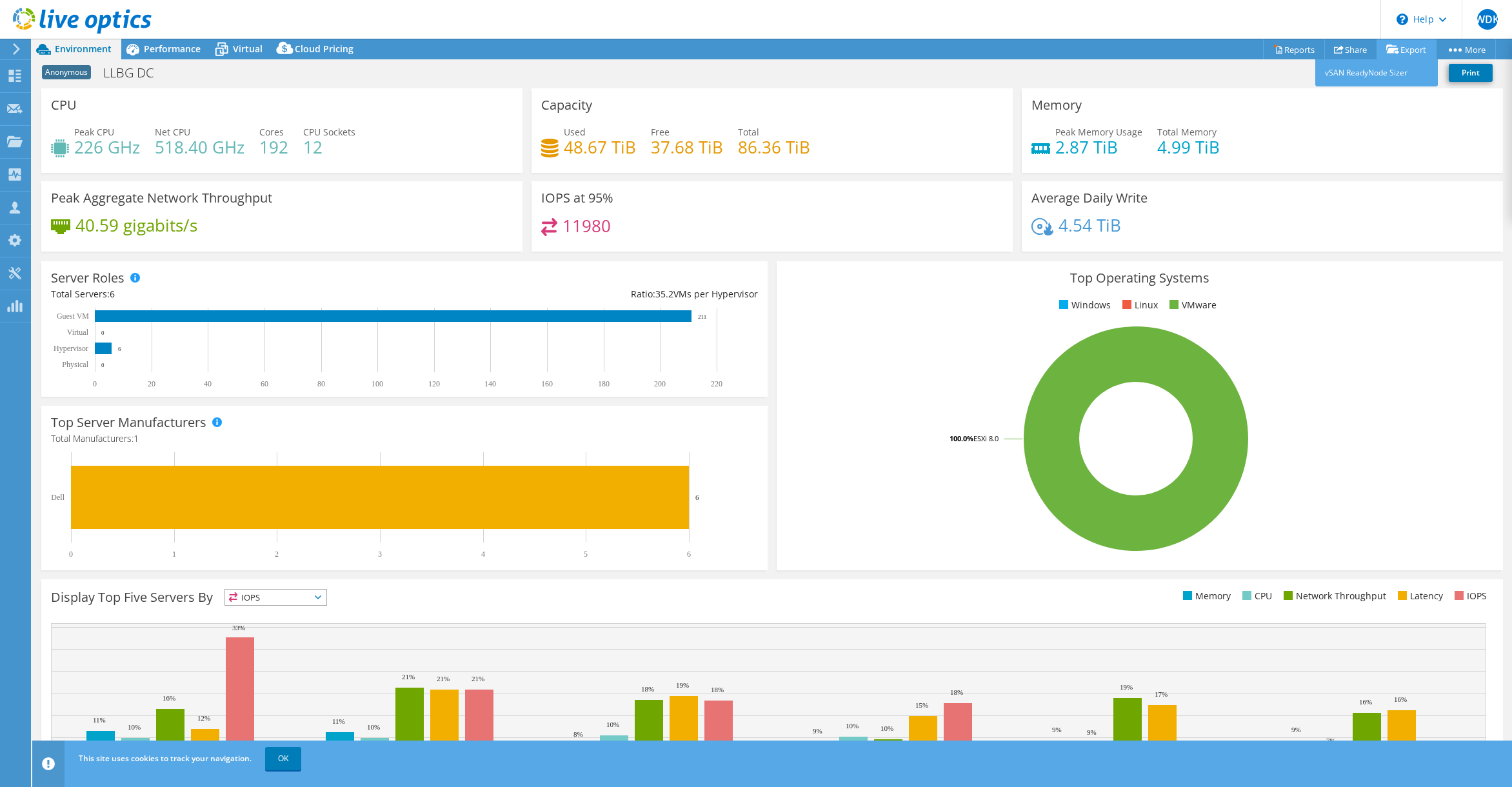
click at [1412, 53] on link "Export" at bounding box center [1406, 49] width 60 height 20
click at [1383, 70] on link "vSAN ReadyNode Sizer" at bounding box center [1375, 73] width 122 height 27
click at [16, 50] on icon at bounding box center [16, 49] width 10 height 12
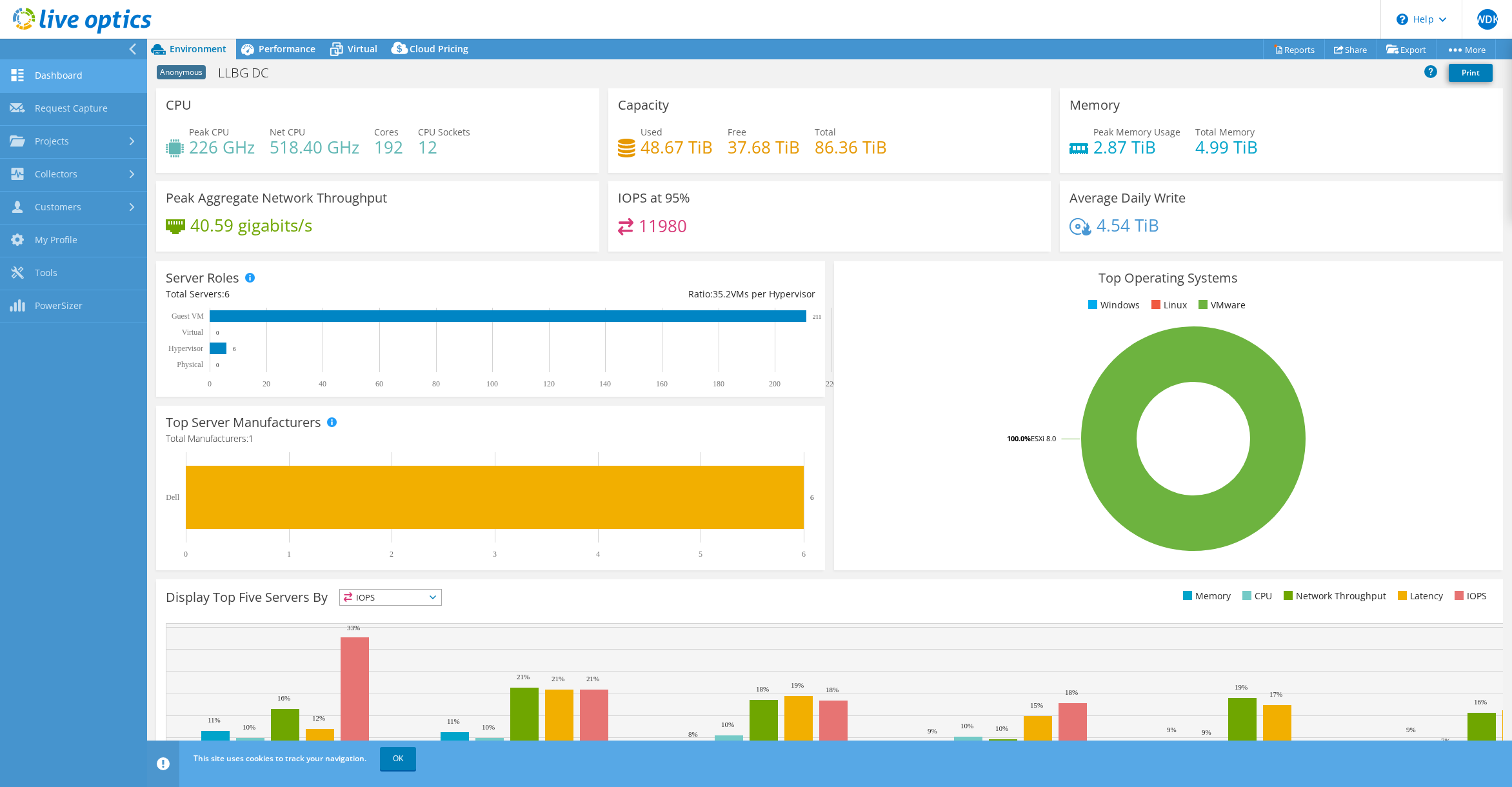
click at [59, 75] on link "Dashboard" at bounding box center [73, 76] width 147 height 33
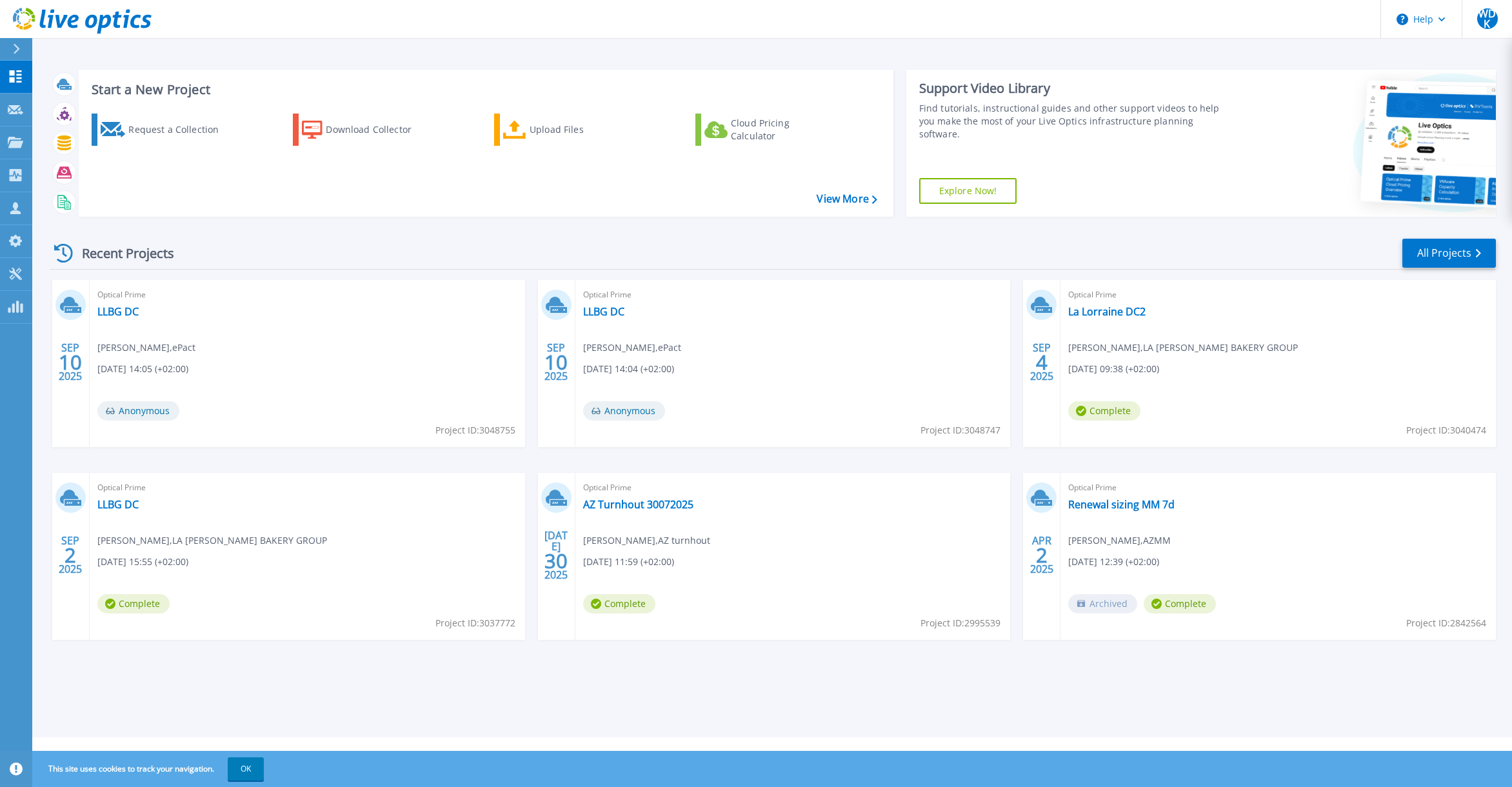
click at [494, 426] on span "Project ID: 3048755" at bounding box center [474, 430] width 80 height 14
copy span "3048755"
